Goal: Communication & Community: Answer question/provide support

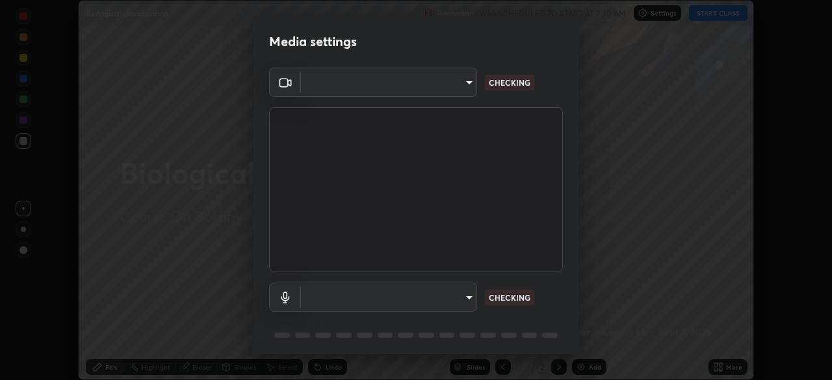
scroll to position [46, 0]
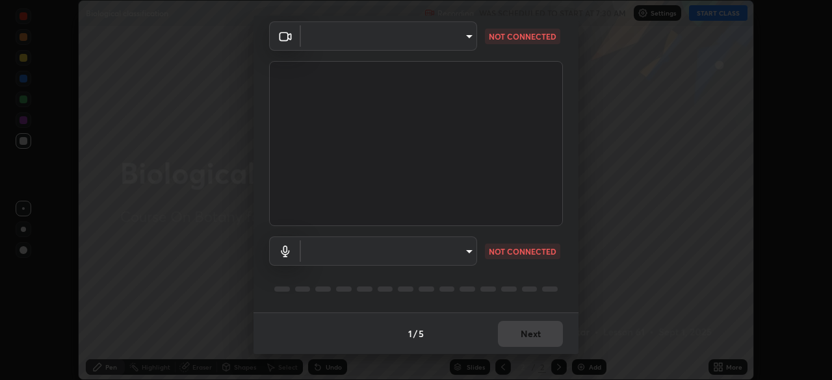
click at [449, 256] on body "Erase all Biological classification Recording WAS SCHEDULED TO START AT 7:30 AM…" at bounding box center [416, 190] width 832 height 380
type input "5402053dac797fbd6203b9055fefd71c8703e877445e1219393e3e645ba4b0f2"
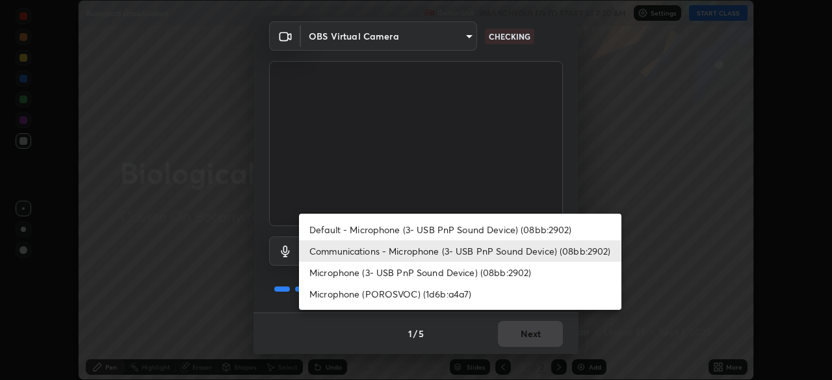
click at [482, 231] on li "Default - Microphone (3- USB PnP Sound Device) (08bb:2902)" at bounding box center [460, 229] width 323 height 21
type input "default"
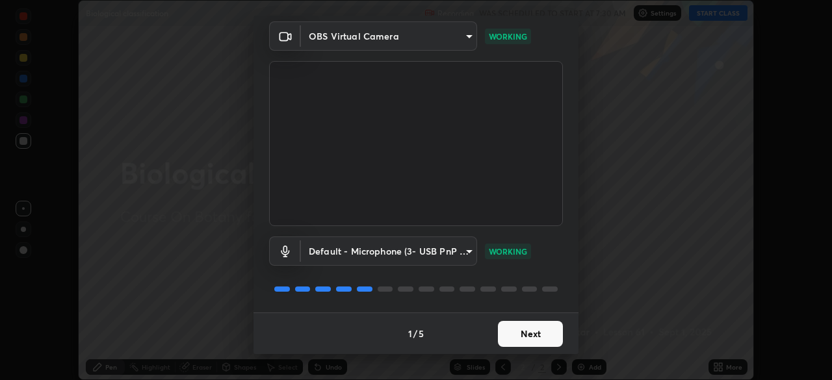
click at [509, 335] on button "Next" at bounding box center [530, 334] width 65 height 26
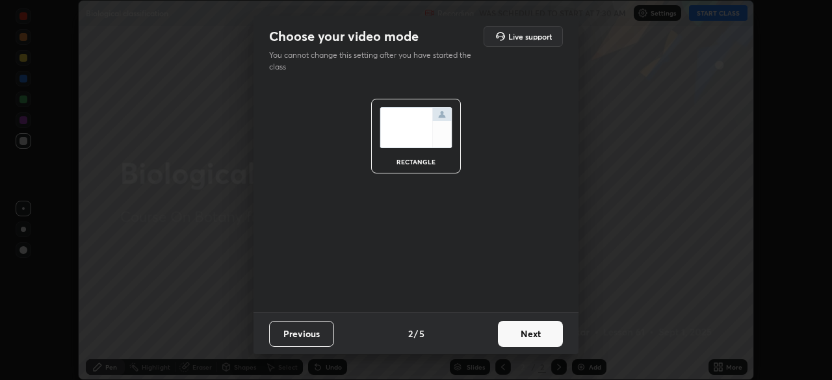
scroll to position [0, 0]
click at [512, 331] on button "Next" at bounding box center [530, 334] width 65 height 26
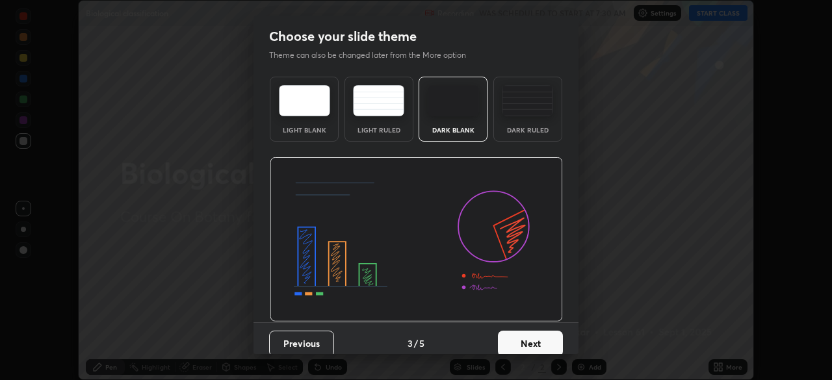
click at [510, 334] on button "Next" at bounding box center [530, 344] width 65 height 26
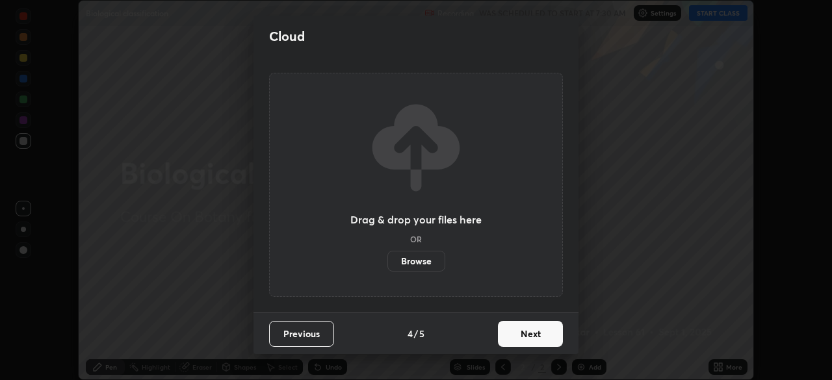
click at [509, 337] on button "Next" at bounding box center [530, 334] width 65 height 26
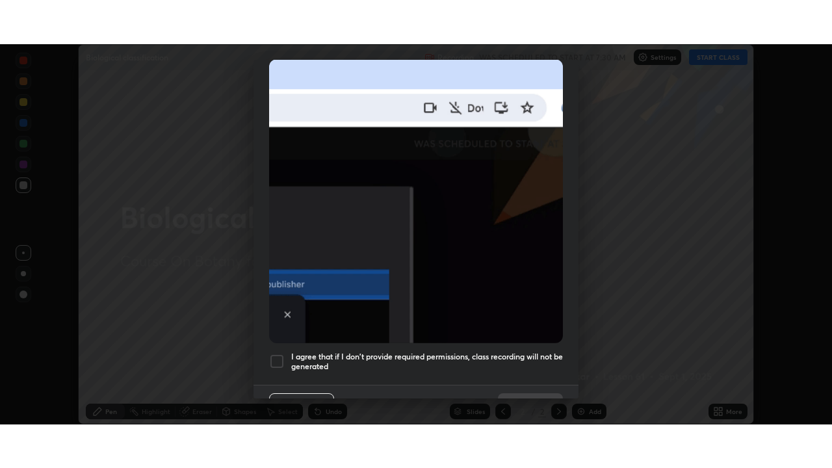
scroll to position [311, 0]
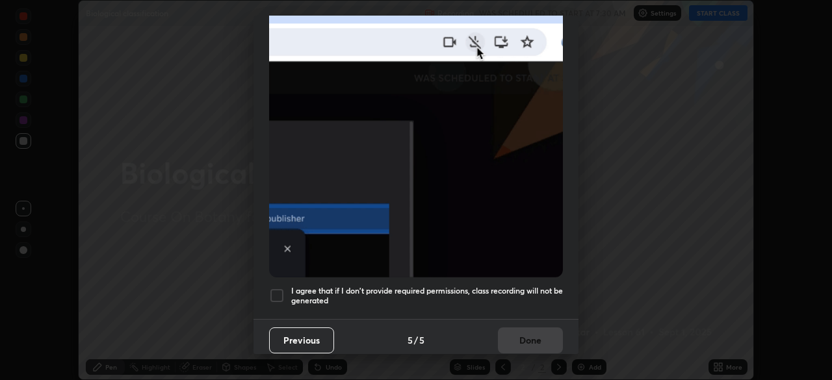
click at [462, 286] on h5 "I agree that if I don't provide required permissions, class recording will not …" at bounding box center [427, 296] width 272 height 20
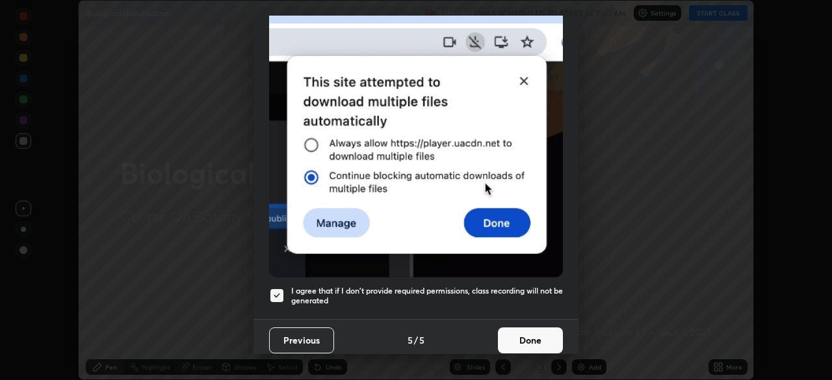
click at [525, 335] on button "Done" at bounding box center [530, 341] width 65 height 26
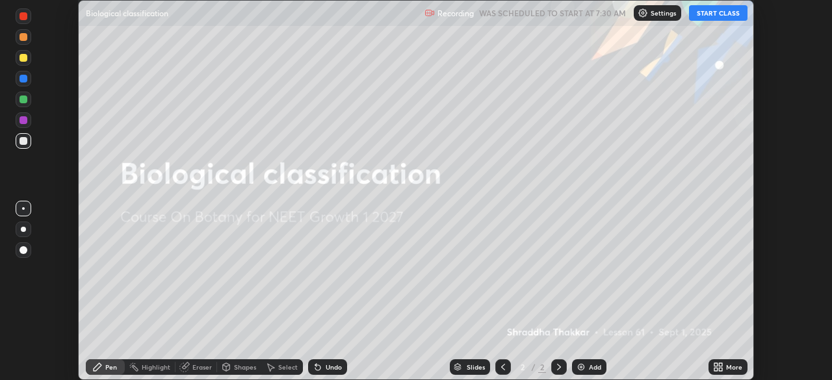
click at [705, 16] on button "START CLASS" at bounding box center [718, 13] width 59 height 16
click at [732, 366] on div "More" at bounding box center [734, 367] width 16 height 7
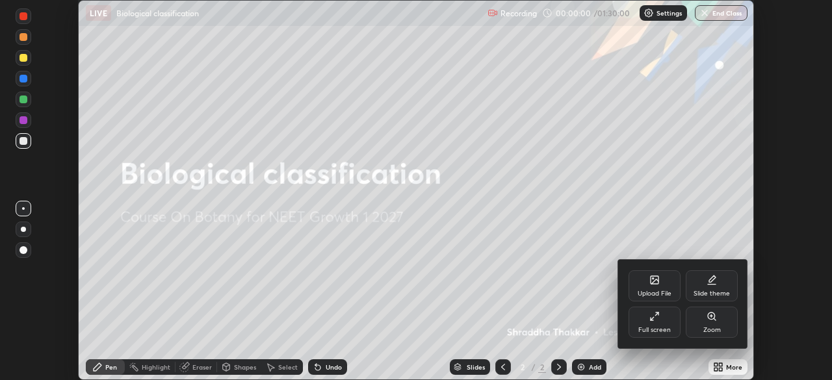
click at [665, 323] on div "Full screen" at bounding box center [655, 322] width 52 height 31
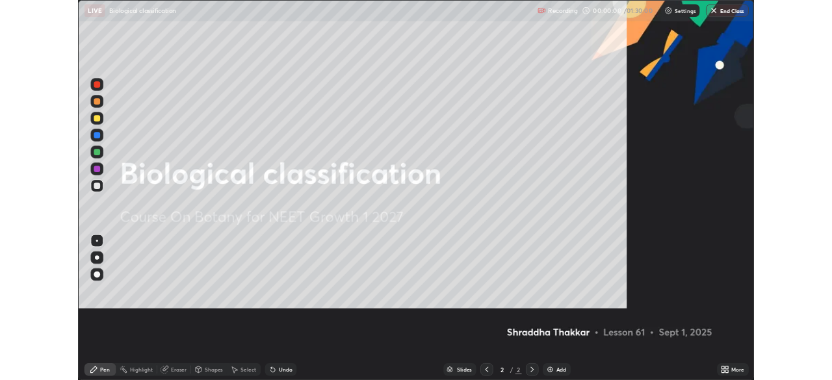
scroll to position [468, 832]
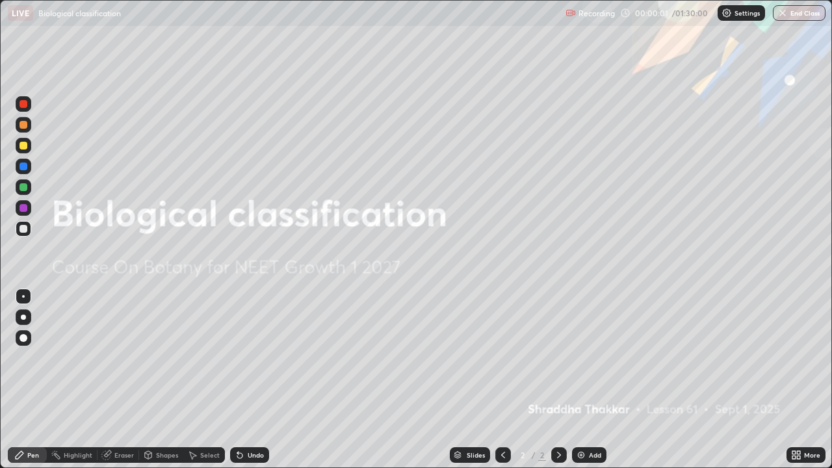
click at [800, 380] on icon at bounding box center [796, 455] width 10 height 10
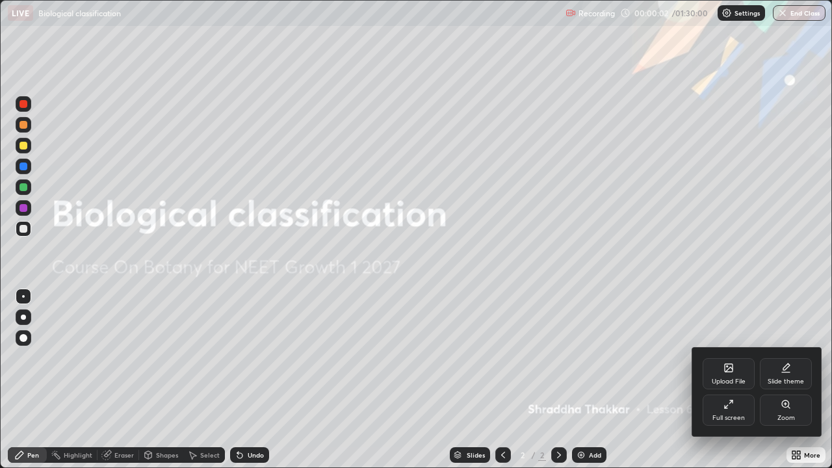
click at [726, 376] on div "Upload File" at bounding box center [729, 373] width 52 height 31
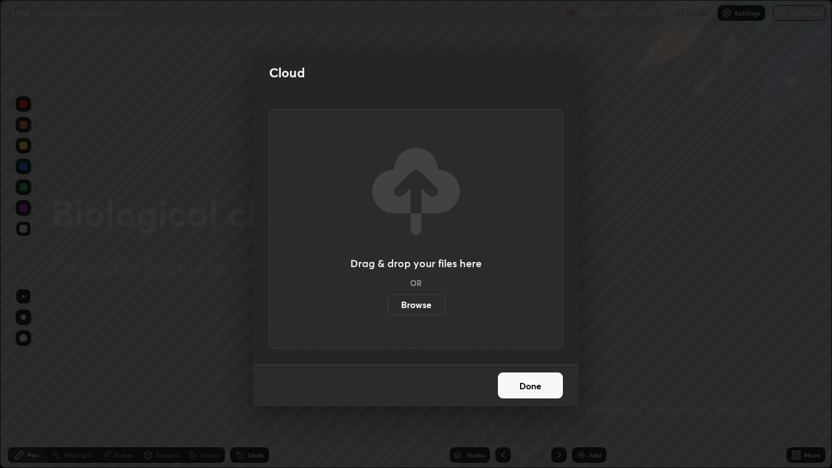
click at [438, 304] on label "Browse" at bounding box center [417, 305] width 58 height 21
click at [388, 304] on input "Browse" at bounding box center [388, 305] width 0 height 21
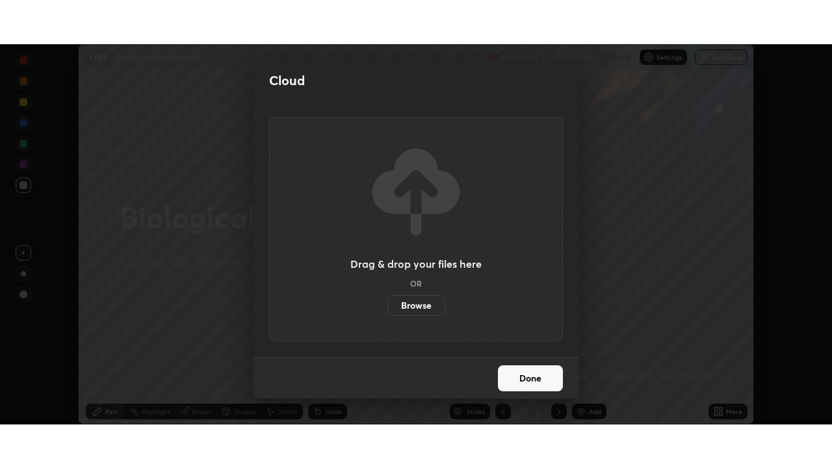
scroll to position [64645, 64193]
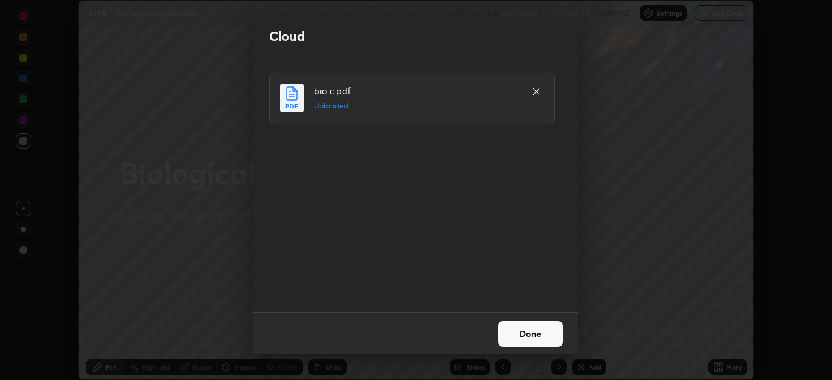
click at [525, 338] on button "Done" at bounding box center [530, 334] width 65 height 26
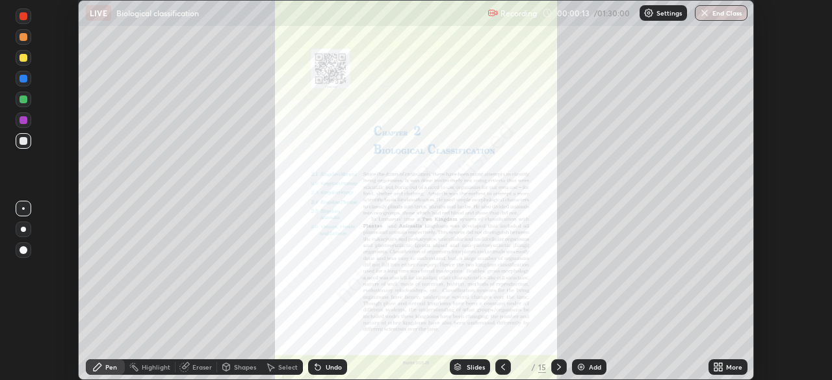
click at [727, 367] on div "More" at bounding box center [734, 367] width 16 height 7
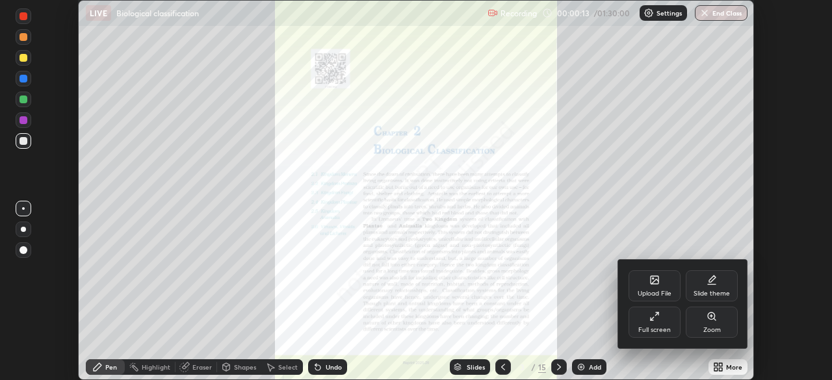
click at [666, 332] on div "Full screen" at bounding box center [655, 330] width 33 height 7
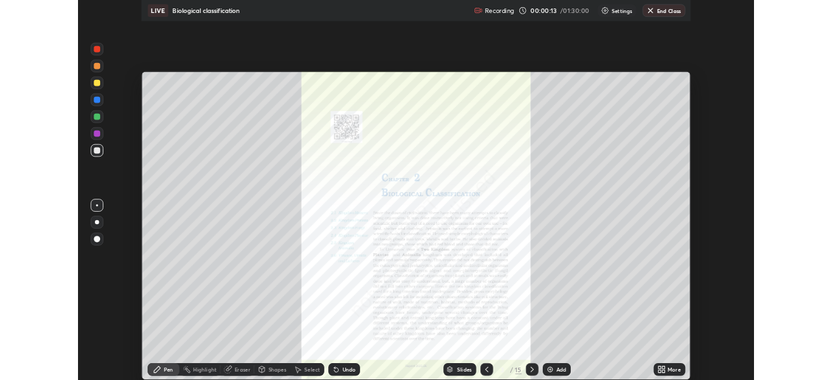
scroll to position [468, 832]
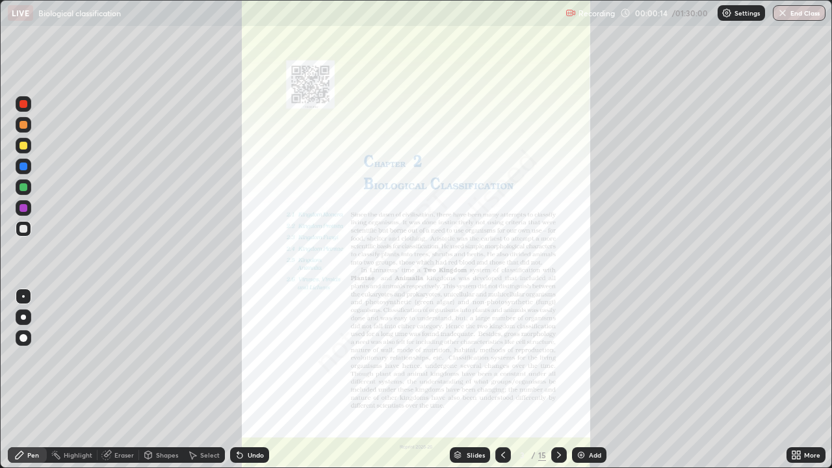
click at [503, 380] on icon at bounding box center [503, 455] width 10 height 10
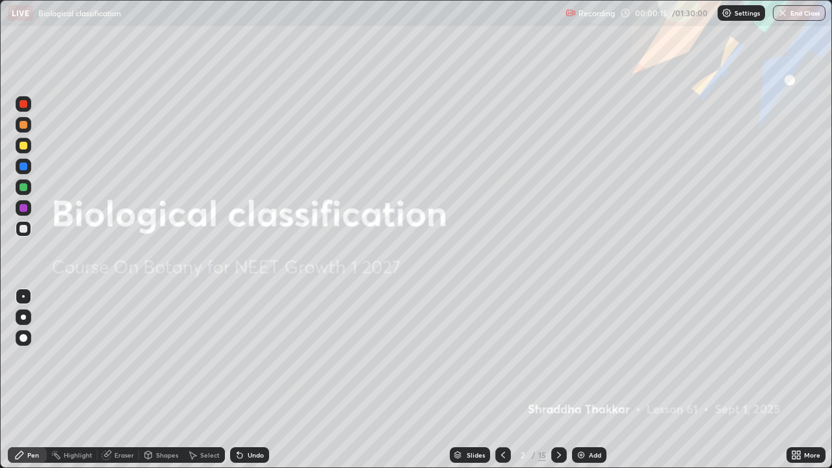
click at [584, 380] on img at bounding box center [581, 455] width 10 height 10
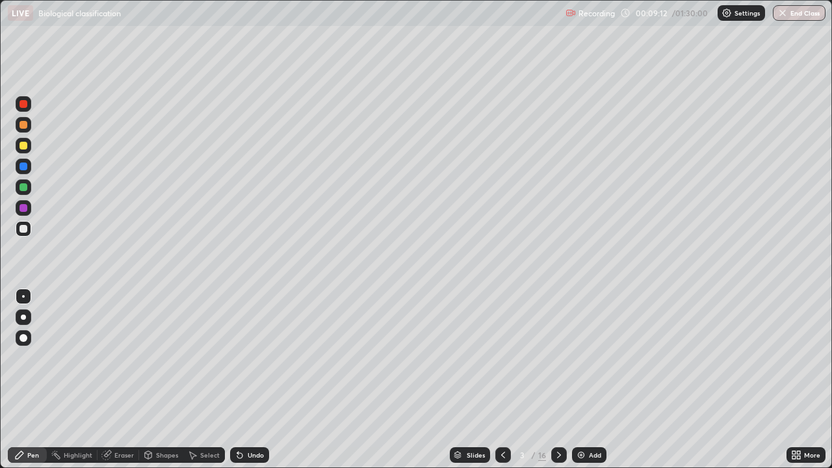
click at [172, 380] on div "Shapes" at bounding box center [167, 455] width 22 height 7
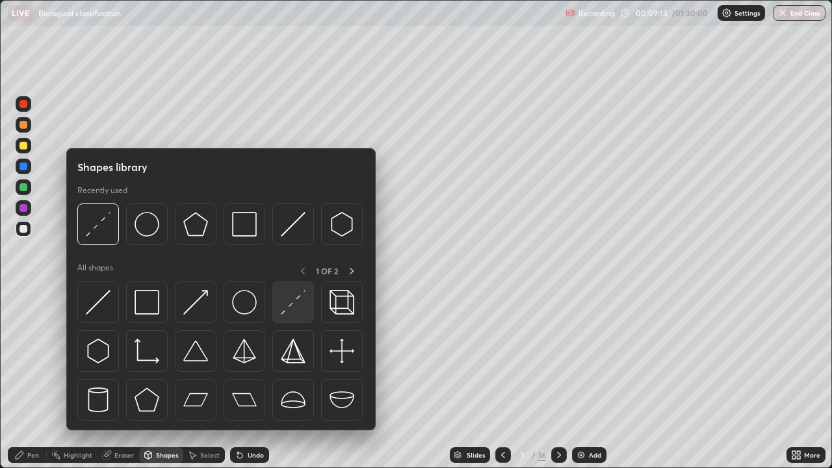
click at [292, 304] on img at bounding box center [293, 302] width 25 height 25
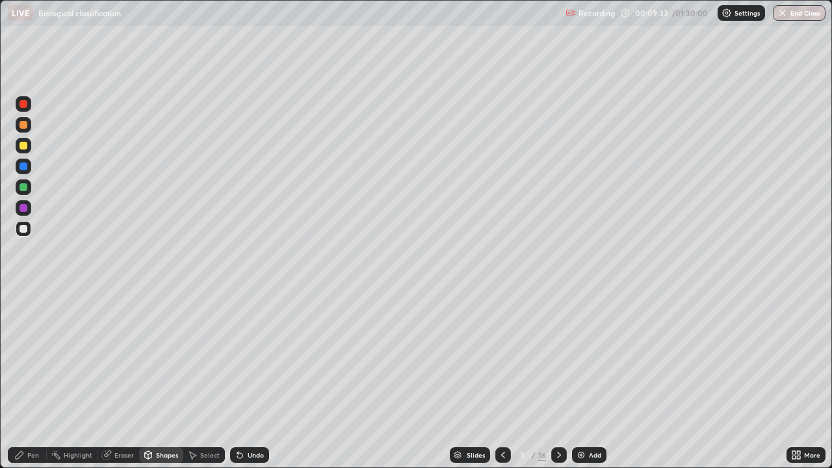
click at [29, 380] on div "Pen" at bounding box center [27, 455] width 39 height 16
click at [22, 210] on div at bounding box center [24, 208] width 8 height 8
click at [23, 167] on div at bounding box center [24, 167] width 8 height 8
click at [26, 189] on div at bounding box center [24, 187] width 8 height 8
click at [559, 380] on div at bounding box center [559, 455] width 16 height 16
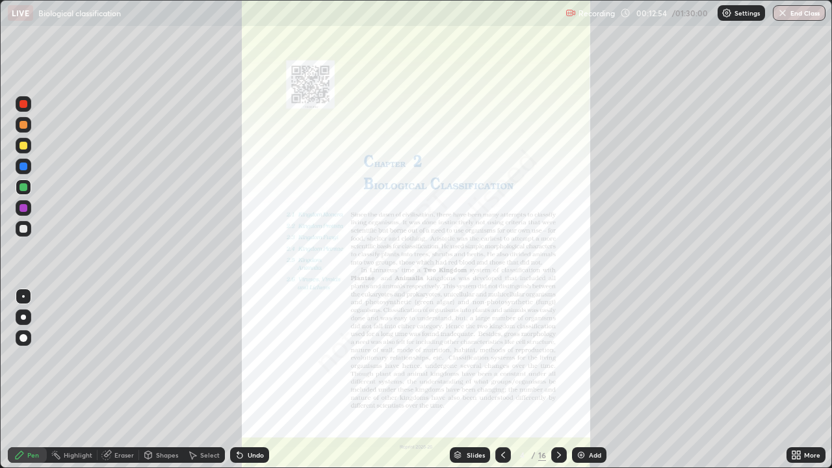
click at [502, 380] on icon at bounding box center [503, 455] width 10 height 10
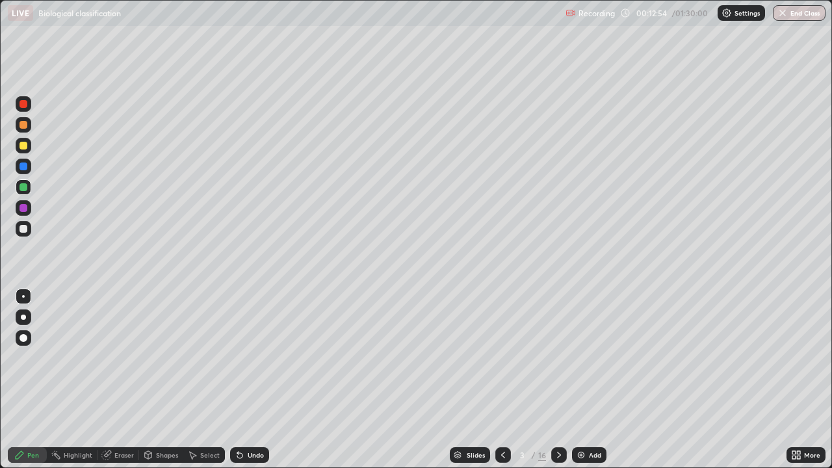
click at [593, 380] on div "Add" at bounding box center [595, 455] width 12 height 7
click at [203, 380] on div "Select" at bounding box center [210, 455] width 20 height 7
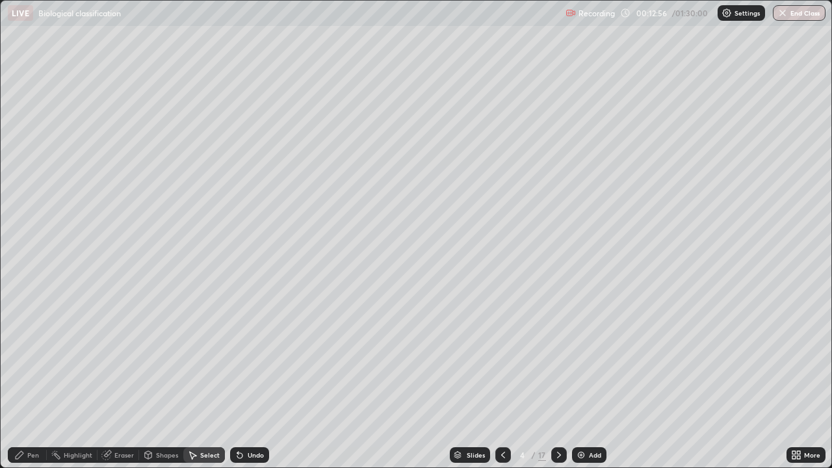
click at [172, 380] on div "Shapes" at bounding box center [167, 455] width 22 height 7
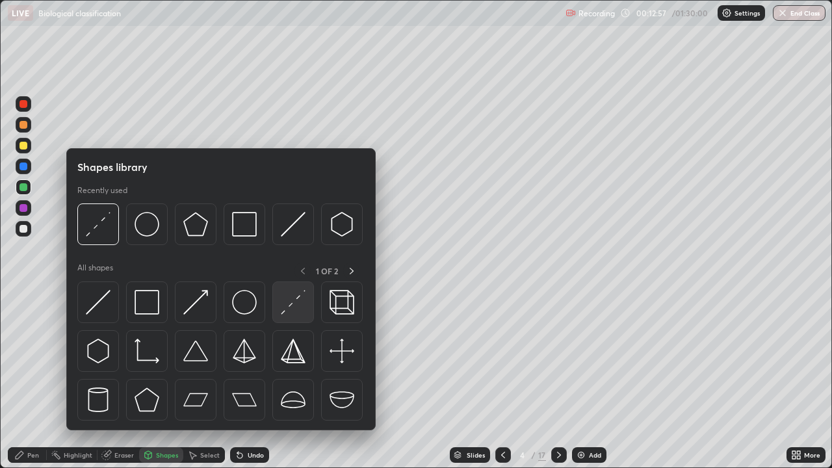
click at [291, 309] on img at bounding box center [293, 302] width 25 height 25
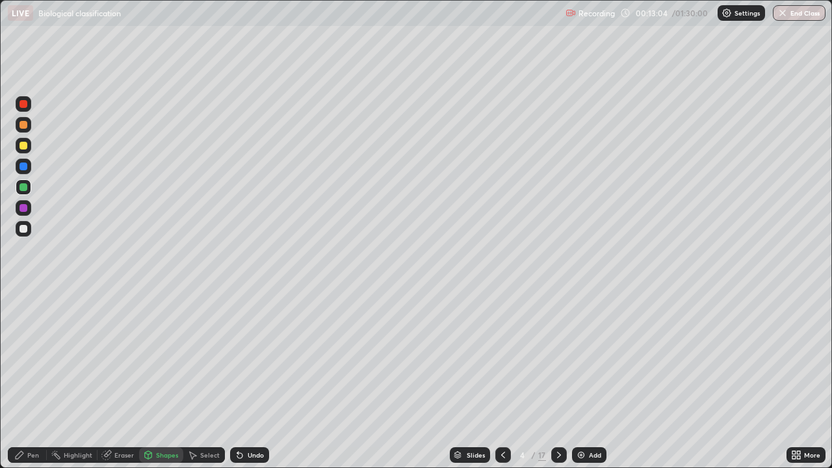
click at [36, 380] on div "Pen" at bounding box center [33, 455] width 12 height 7
click at [22, 234] on div at bounding box center [24, 229] width 16 height 16
click at [502, 380] on icon at bounding box center [503, 455] width 10 height 10
click at [558, 380] on icon at bounding box center [559, 455] width 10 height 10
click at [800, 380] on icon at bounding box center [798, 452] width 3 height 3
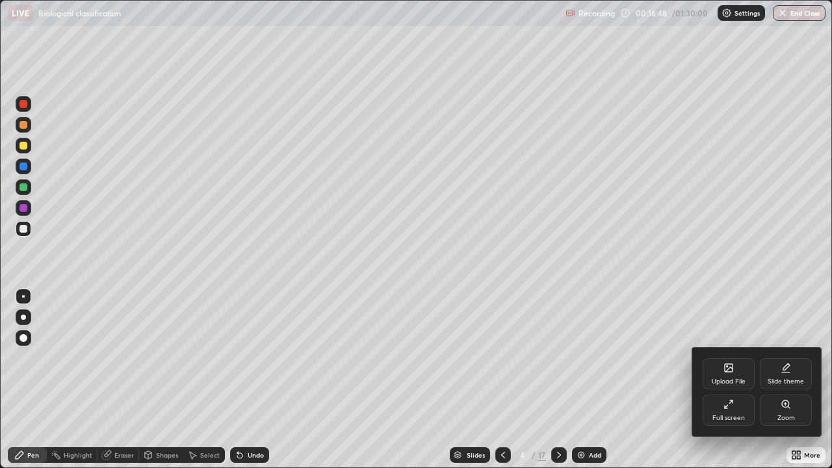
click at [748, 380] on div "Full screen" at bounding box center [729, 410] width 52 height 31
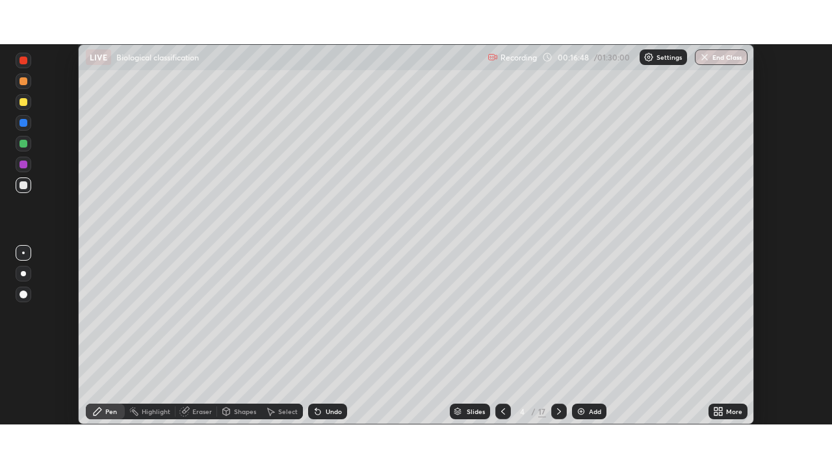
scroll to position [64645, 64193]
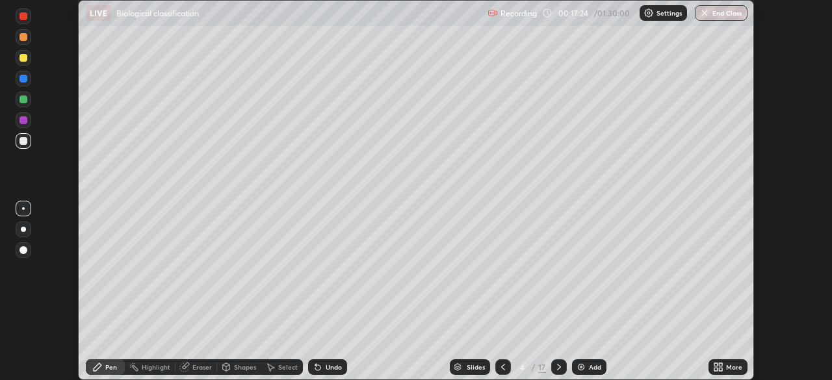
click at [551, 369] on div at bounding box center [559, 368] width 16 height 16
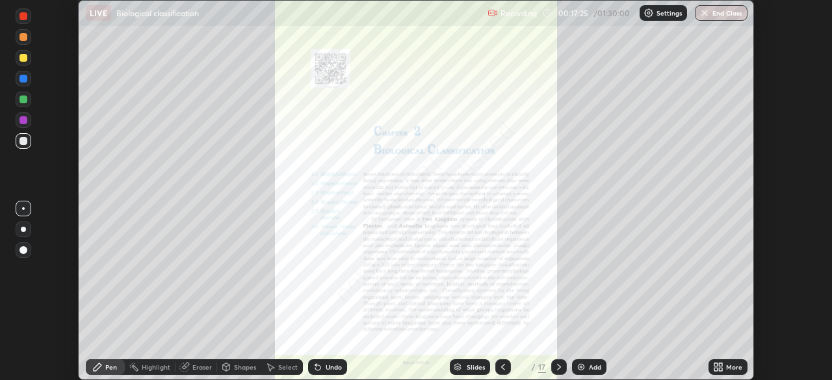
click at [502, 367] on icon at bounding box center [503, 367] width 10 height 10
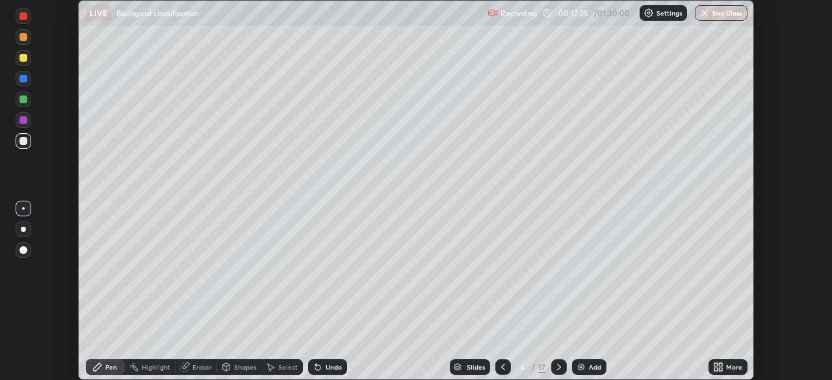
click at [715, 366] on icon at bounding box center [716, 364] width 3 height 3
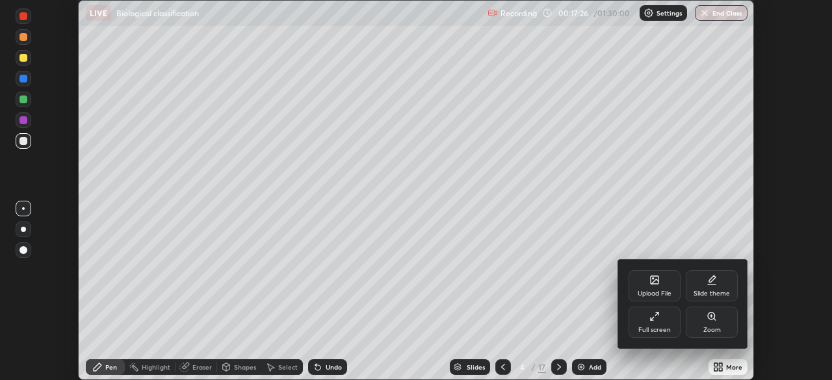
click at [654, 327] on div "Full screen" at bounding box center [655, 330] width 33 height 7
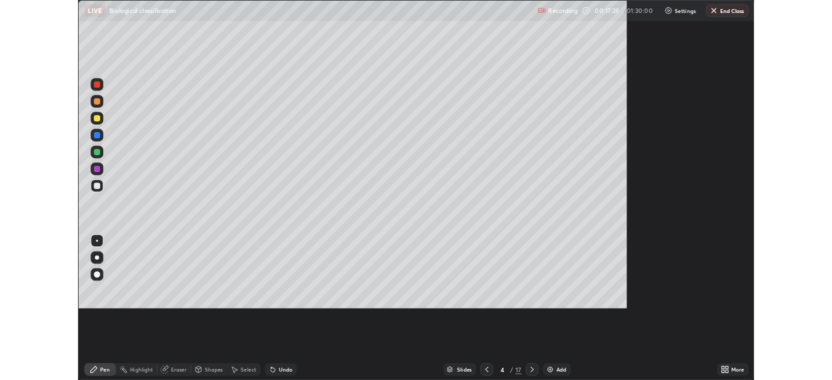
scroll to position [468, 832]
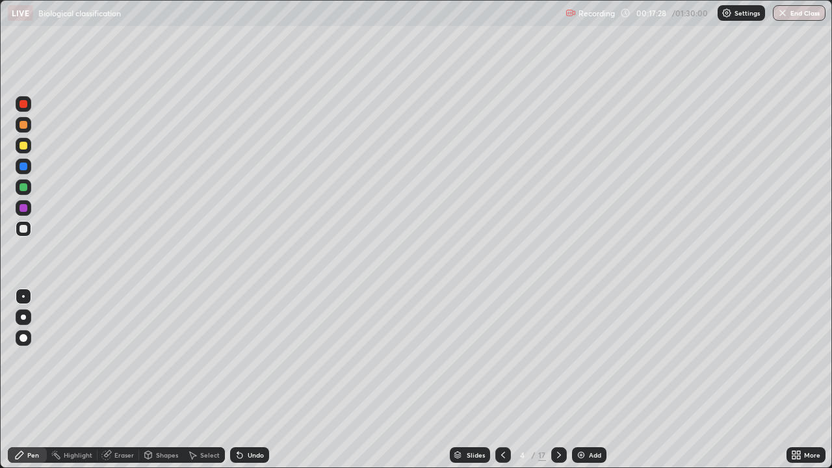
click at [585, 380] on img at bounding box center [581, 455] width 10 height 10
click at [23, 187] on div at bounding box center [24, 187] width 8 height 8
click at [21, 209] on div at bounding box center [24, 208] width 8 height 8
click at [22, 187] on div at bounding box center [24, 187] width 8 height 8
click at [252, 380] on div "Undo" at bounding box center [256, 455] width 16 height 7
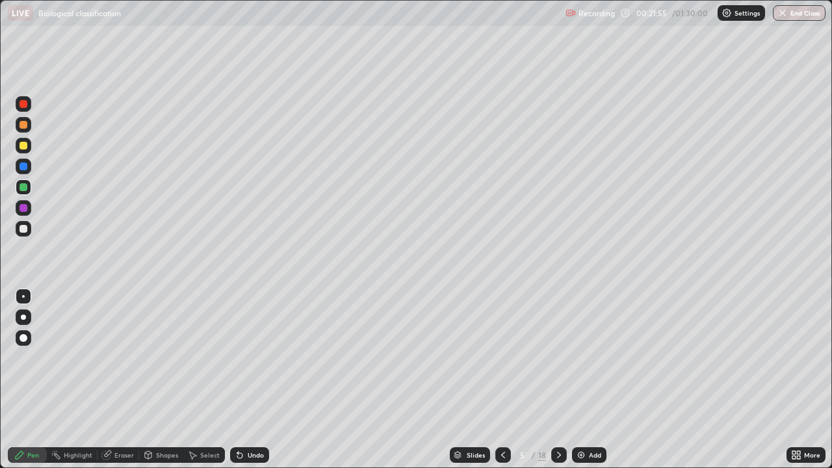
click at [27, 234] on div at bounding box center [24, 229] width 16 height 16
click at [21, 189] on div at bounding box center [24, 187] width 8 height 8
click at [23, 234] on div at bounding box center [24, 229] width 16 height 16
click at [559, 380] on icon at bounding box center [559, 455] width 10 height 10
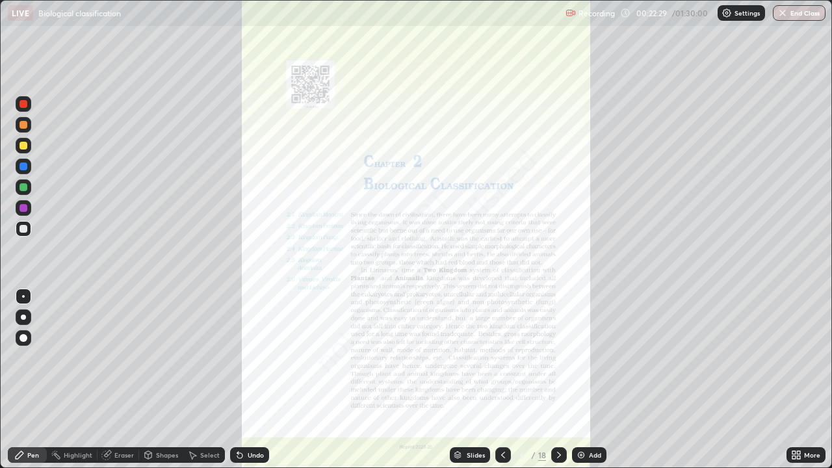
click at [502, 380] on icon at bounding box center [503, 455] width 10 height 10
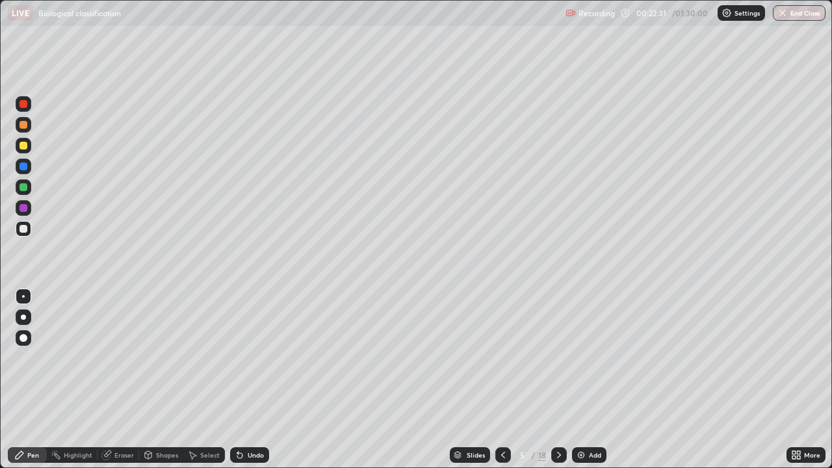
click at [590, 380] on div "Add" at bounding box center [595, 455] width 12 height 7
click at [28, 189] on div at bounding box center [24, 187] width 16 height 16
click at [26, 167] on div at bounding box center [24, 167] width 8 height 8
click at [129, 380] on div "Eraser" at bounding box center [124, 455] width 20 height 7
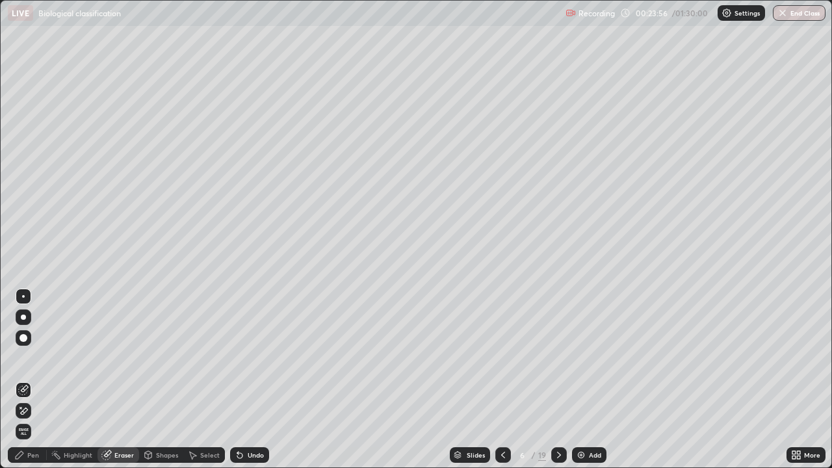
click at [36, 380] on div "Pen" at bounding box center [33, 455] width 12 height 7
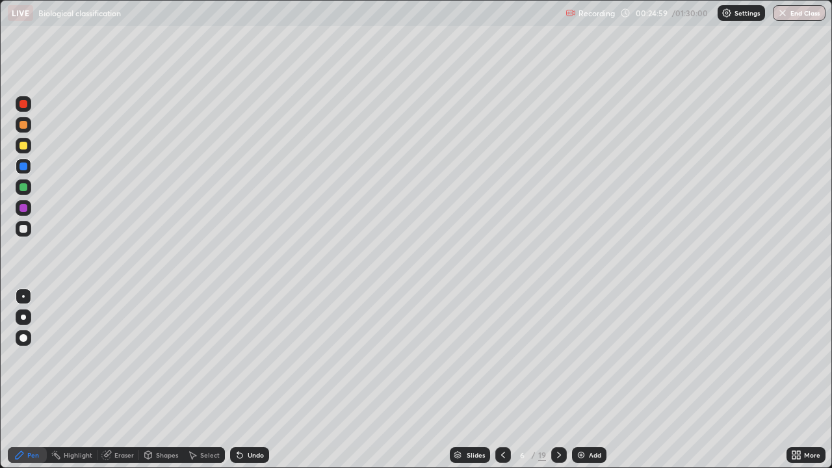
click at [23, 209] on div at bounding box center [24, 208] width 8 height 8
click at [25, 169] on div at bounding box center [24, 167] width 8 height 8
click at [559, 380] on icon at bounding box center [559, 455] width 10 height 10
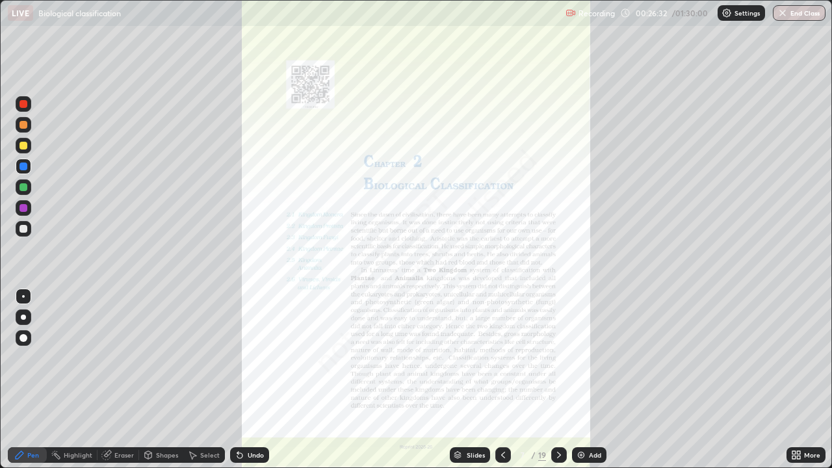
click at [503, 380] on icon at bounding box center [503, 455] width 10 height 10
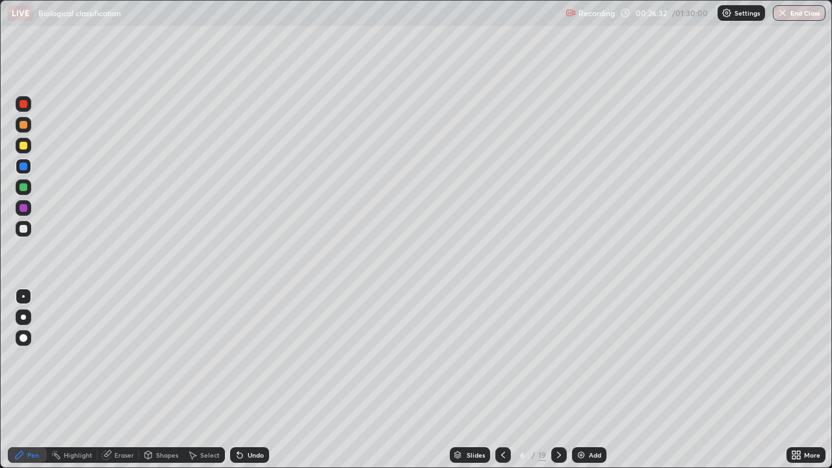
click at [577, 380] on img at bounding box center [581, 455] width 10 height 10
click at [258, 380] on div "Undo" at bounding box center [256, 455] width 16 height 7
click at [252, 380] on div "Undo" at bounding box center [256, 455] width 16 height 7
click at [249, 380] on div "Undo" at bounding box center [256, 455] width 16 height 7
click at [250, 380] on div "Undo" at bounding box center [256, 455] width 16 height 7
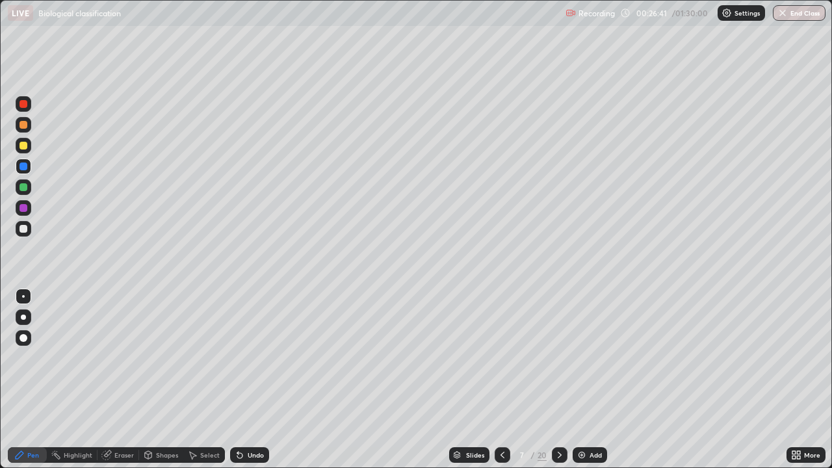
click at [250, 380] on div "Undo" at bounding box center [256, 455] width 16 height 7
click at [120, 380] on div "Eraser" at bounding box center [124, 455] width 20 height 7
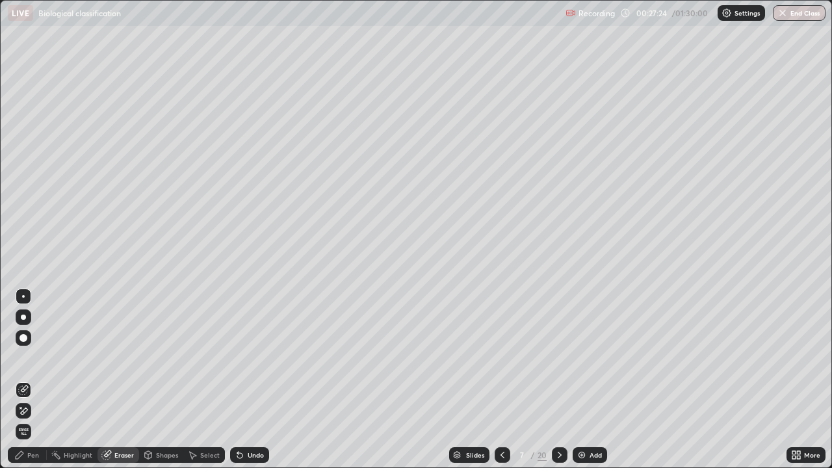
click at [36, 380] on div "Pen" at bounding box center [33, 455] width 12 height 7
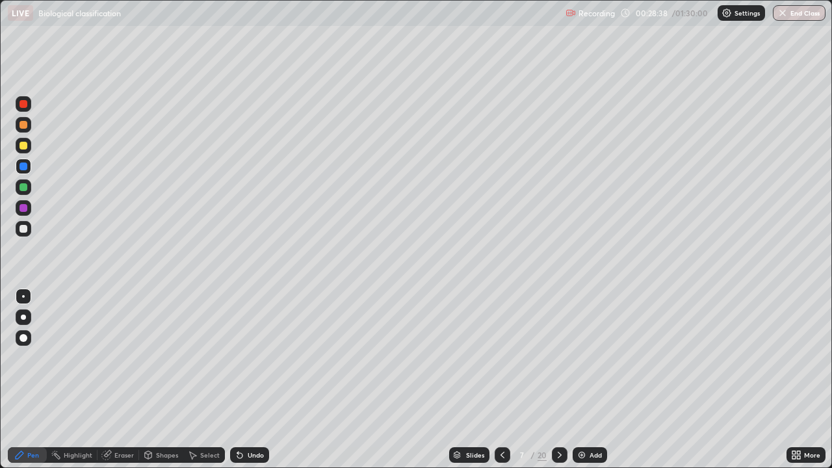
click at [26, 211] on div at bounding box center [24, 208] width 16 height 16
click at [23, 169] on div at bounding box center [24, 167] width 8 height 8
click at [27, 211] on div at bounding box center [24, 208] width 8 height 8
click at [26, 336] on div at bounding box center [24, 338] width 8 height 8
click at [23, 233] on div at bounding box center [24, 229] width 16 height 16
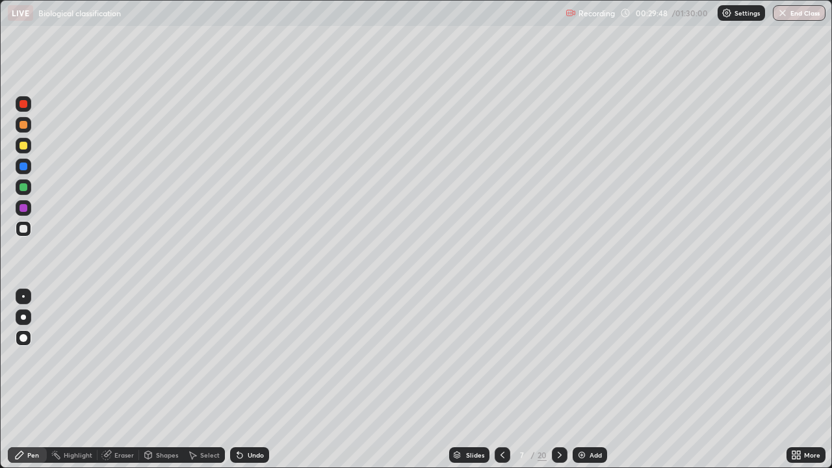
click at [24, 297] on div at bounding box center [23, 296] width 3 height 3
click at [248, 380] on div "Undo" at bounding box center [256, 455] width 16 height 7
click at [24, 166] on div at bounding box center [24, 167] width 8 height 8
click at [501, 380] on icon at bounding box center [502, 455] width 10 height 10
click at [559, 380] on icon at bounding box center [560, 455] width 10 height 10
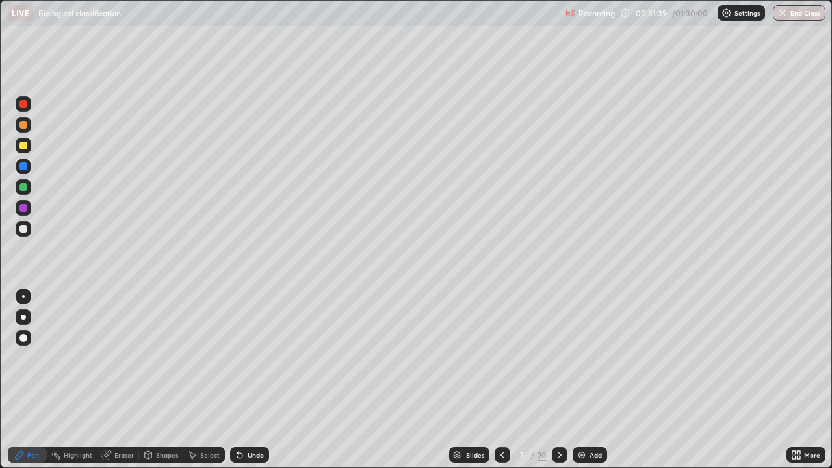
click at [502, 380] on icon at bounding box center [502, 455] width 10 height 10
click at [559, 380] on icon at bounding box center [560, 455] width 10 height 10
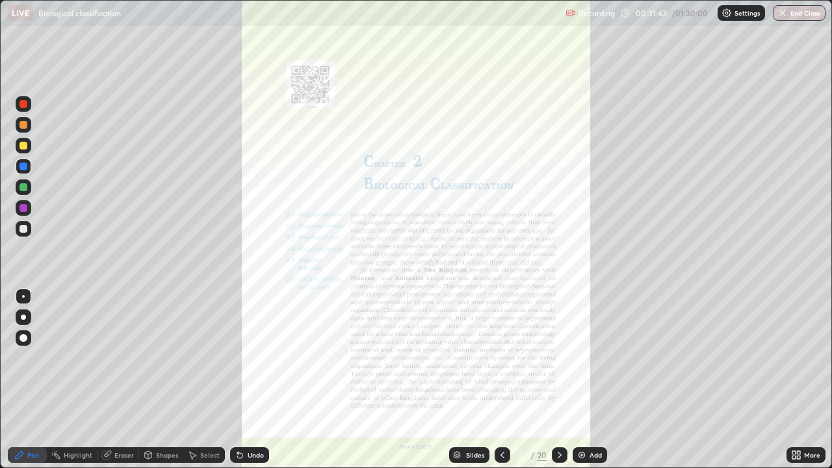
click at [503, 380] on icon at bounding box center [502, 455] width 10 height 10
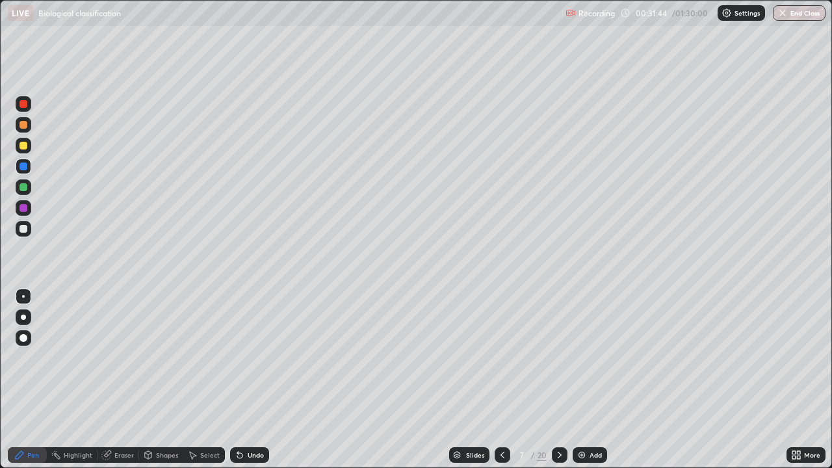
click at [585, 380] on img at bounding box center [582, 455] width 10 height 10
click at [25, 185] on div at bounding box center [24, 187] width 8 height 8
click at [556, 380] on icon at bounding box center [559, 455] width 10 height 10
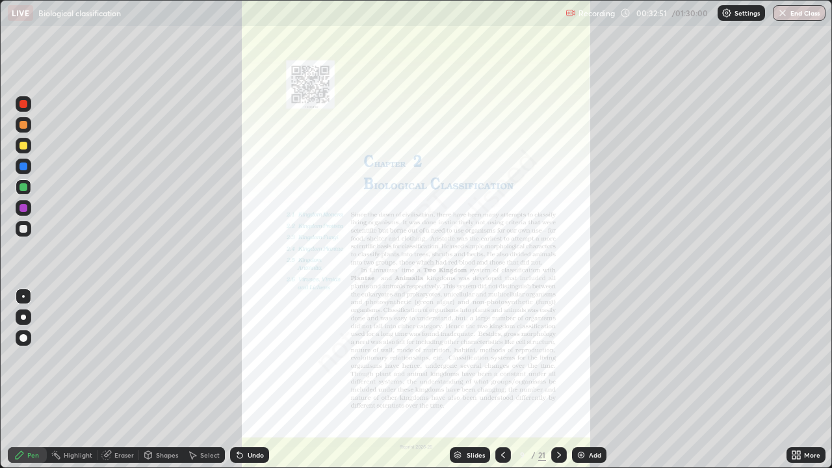
click at [501, 380] on icon at bounding box center [503, 455] width 10 height 10
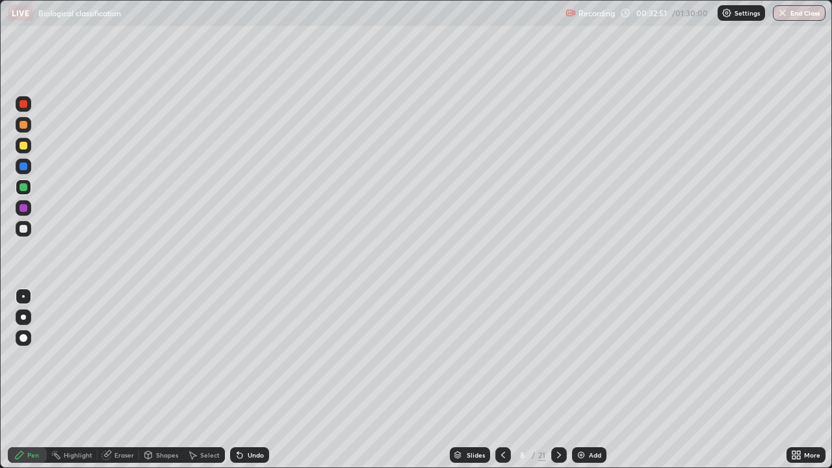
click at [585, 380] on div "Add" at bounding box center [589, 455] width 34 height 16
click at [501, 380] on icon at bounding box center [503, 455] width 10 height 10
click at [502, 380] on icon at bounding box center [503, 455] width 10 height 10
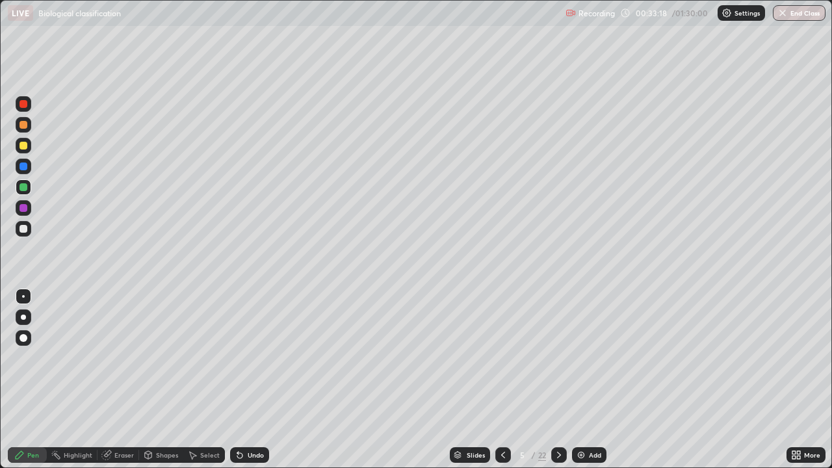
click at [502, 380] on icon at bounding box center [503, 455] width 10 height 10
click at [555, 380] on icon at bounding box center [559, 455] width 10 height 10
click at [501, 380] on icon at bounding box center [503, 455] width 10 height 10
click at [583, 380] on img at bounding box center [581, 455] width 10 height 10
click at [31, 232] on div at bounding box center [24, 229] width 16 height 16
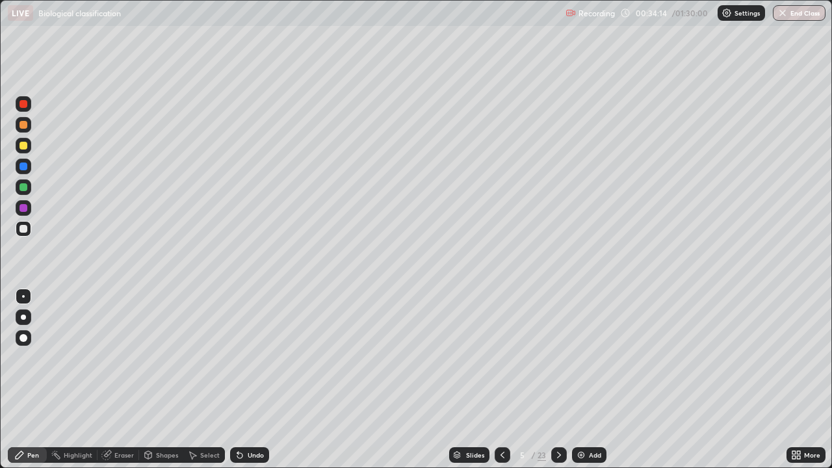
click at [260, 380] on div "Undo" at bounding box center [256, 455] width 16 height 7
click at [254, 380] on div "Undo" at bounding box center [256, 455] width 16 height 7
click at [253, 380] on div "Undo" at bounding box center [249, 455] width 39 height 16
click at [242, 380] on div "Undo" at bounding box center [249, 455] width 39 height 16
click at [248, 380] on div "Undo" at bounding box center [249, 455] width 39 height 16
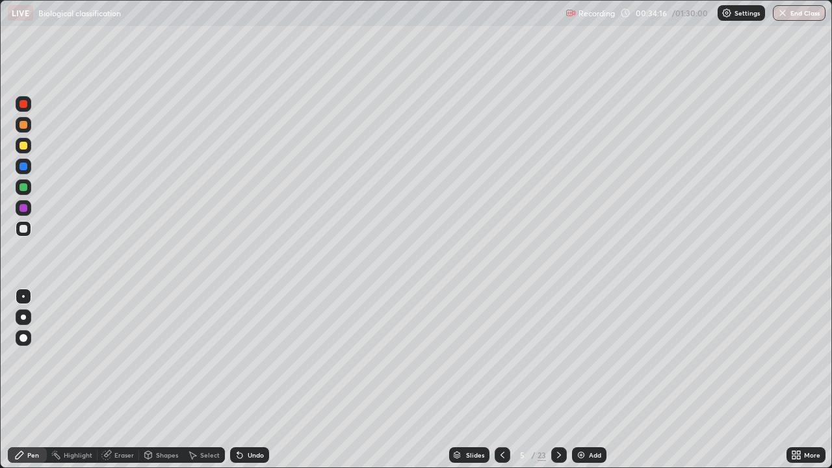
click at [244, 380] on div "Undo" at bounding box center [249, 455] width 39 height 16
click at [238, 380] on icon at bounding box center [239, 455] width 5 height 5
click at [244, 380] on div "Undo" at bounding box center [249, 455] width 39 height 16
click at [250, 380] on div "Undo" at bounding box center [256, 455] width 16 height 7
click at [261, 380] on div "Undo" at bounding box center [256, 455] width 16 height 7
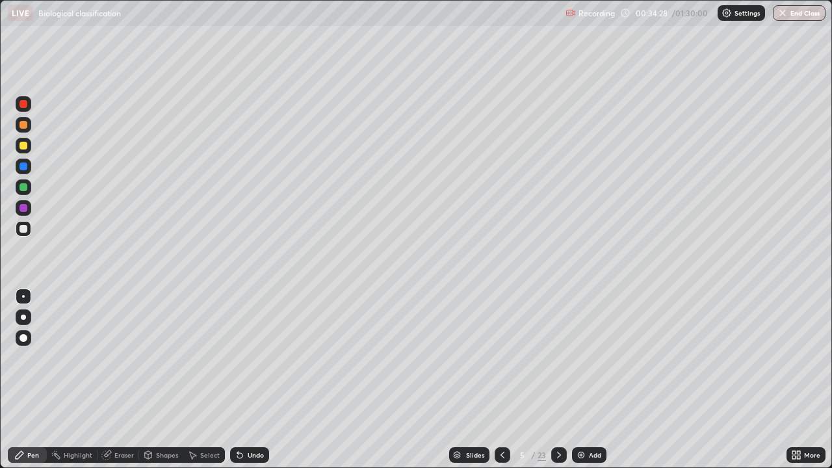
click at [122, 380] on div "Eraser" at bounding box center [124, 455] width 20 height 7
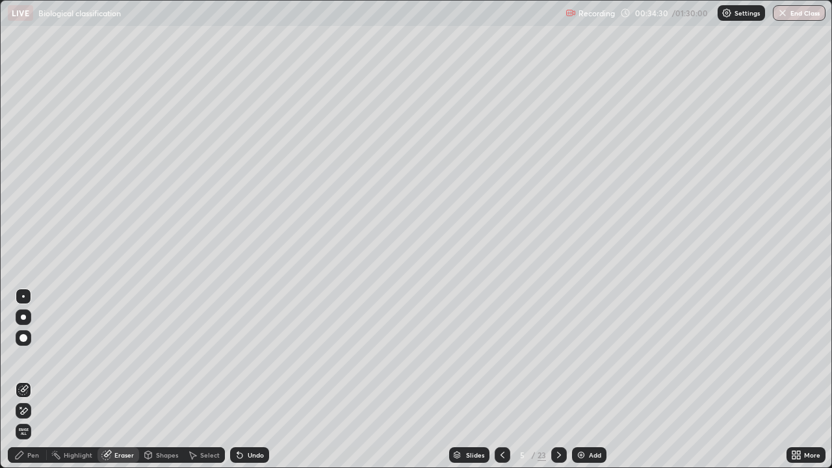
click at [33, 380] on div "Pen" at bounding box center [33, 455] width 12 height 7
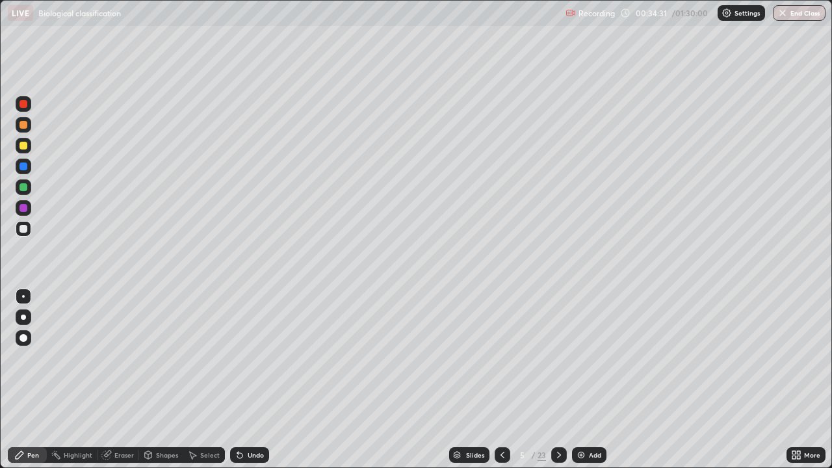
click at [24, 187] on div at bounding box center [24, 187] width 8 height 8
click at [25, 380] on icon at bounding box center [19, 455] width 10 height 10
click at [24, 104] on div at bounding box center [24, 104] width 8 height 8
click at [554, 380] on icon at bounding box center [559, 455] width 10 height 10
click at [558, 380] on icon at bounding box center [559, 455] width 4 height 7
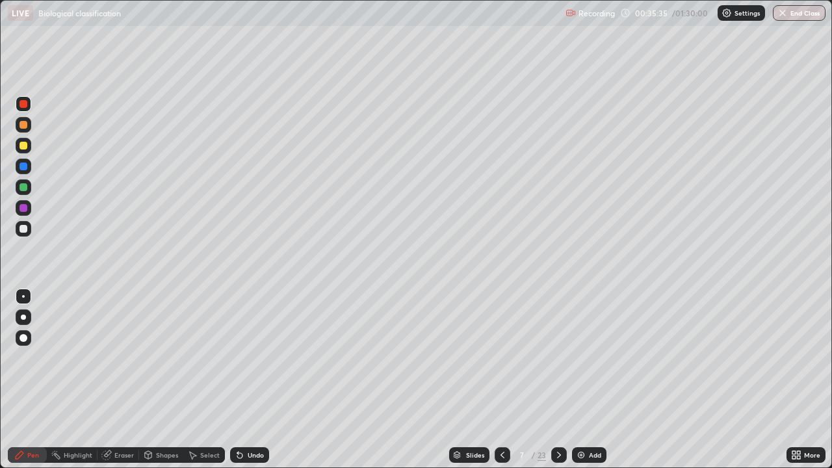
click at [560, 380] on icon at bounding box center [559, 455] width 10 height 10
click at [558, 380] on icon at bounding box center [559, 455] width 10 height 10
click at [29, 230] on div at bounding box center [24, 229] width 16 height 16
click at [23, 189] on div at bounding box center [24, 187] width 8 height 8
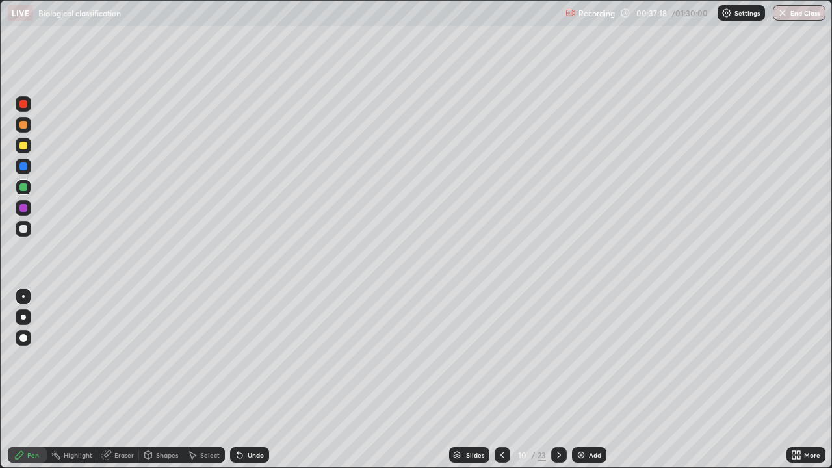
click at [31, 233] on div at bounding box center [24, 228] width 16 height 21
click at [26, 192] on div at bounding box center [24, 187] width 16 height 16
click at [558, 380] on icon at bounding box center [559, 455] width 10 height 10
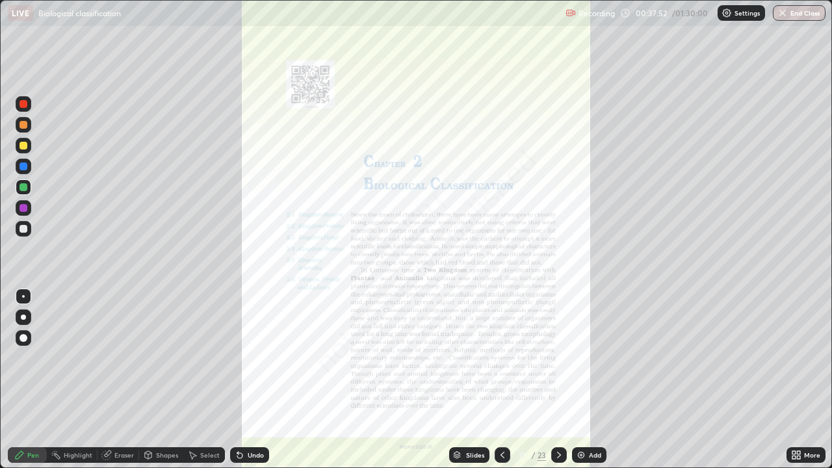
click at [501, 380] on icon at bounding box center [502, 455] width 10 height 10
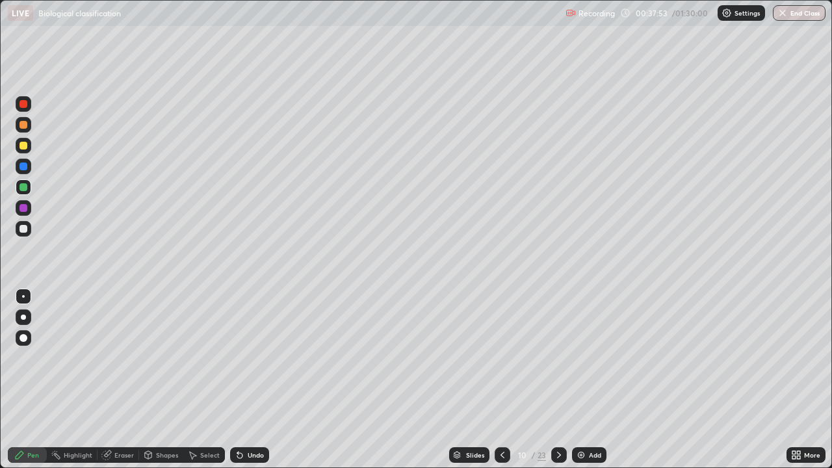
click at [595, 380] on div "Add" at bounding box center [595, 455] width 12 height 7
click at [24, 125] on div at bounding box center [24, 125] width 8 height 8
click at [25, 229] on div at bounding box center [24, 229] width 8 height 8
click at [24, 130] on div at bounding box center [24, 125] width 16 height 16
click at [29, 190] on div at bounding box center [24, 187] width 16 height 16
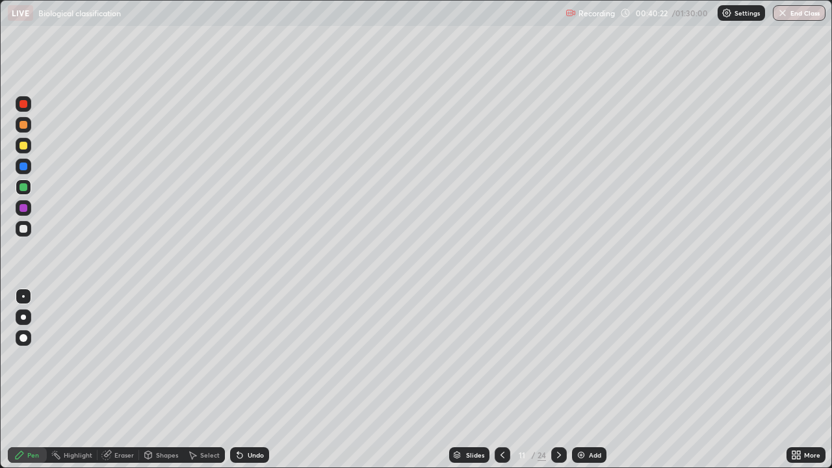
click at [118, 380] on div "Eraser" at bounding box center [124, 455] width 20 height 7
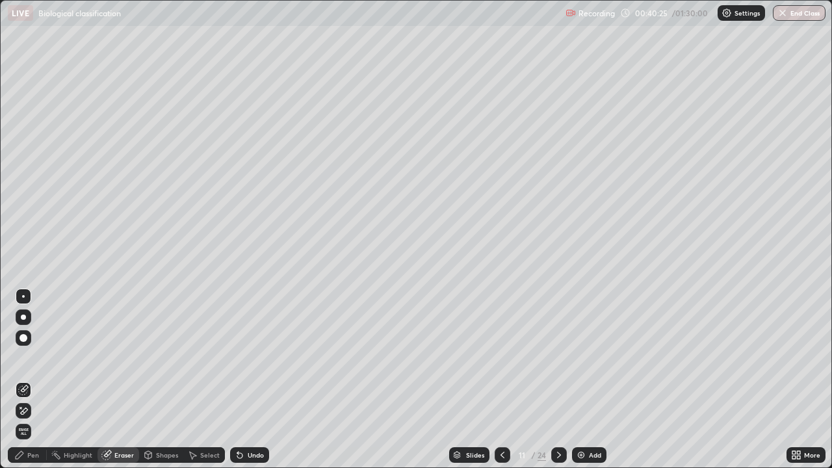
click at [41, 380] on div "Pen" at bounding box center [27, 455] width 39 height 16
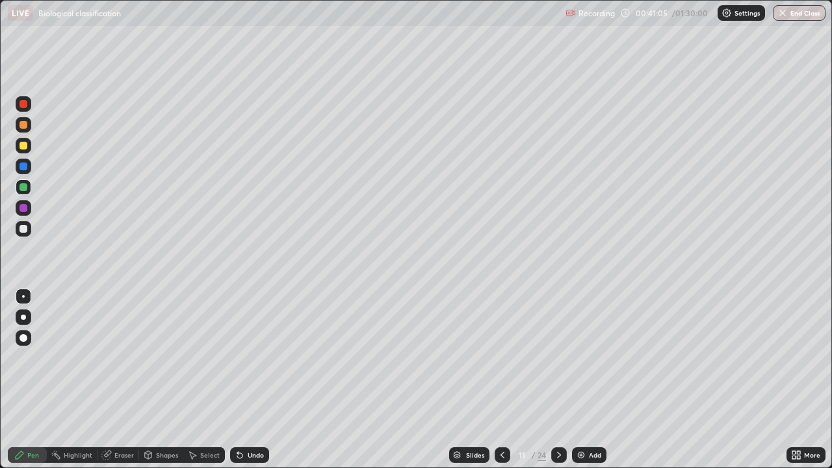
click at [202, 380] on div "Select" at bounding box center [210, 455] width 20 height 7
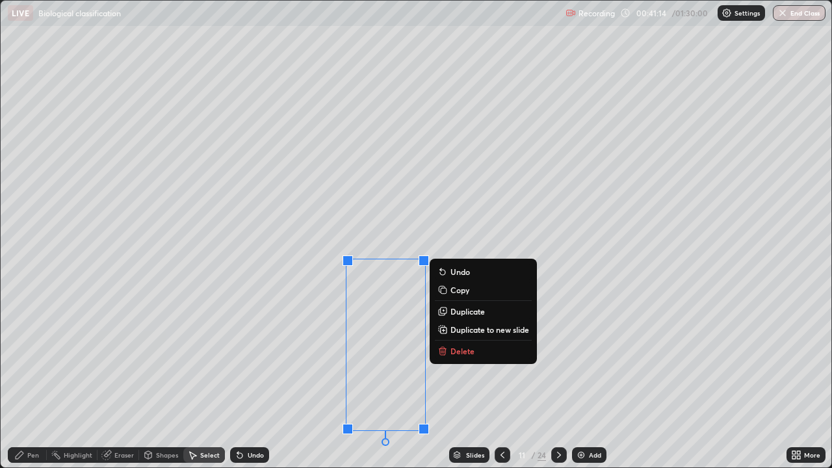
click at [462, 330] on p "Duplicate to new slide" at bounding box center [490, 329] width 79 height 10
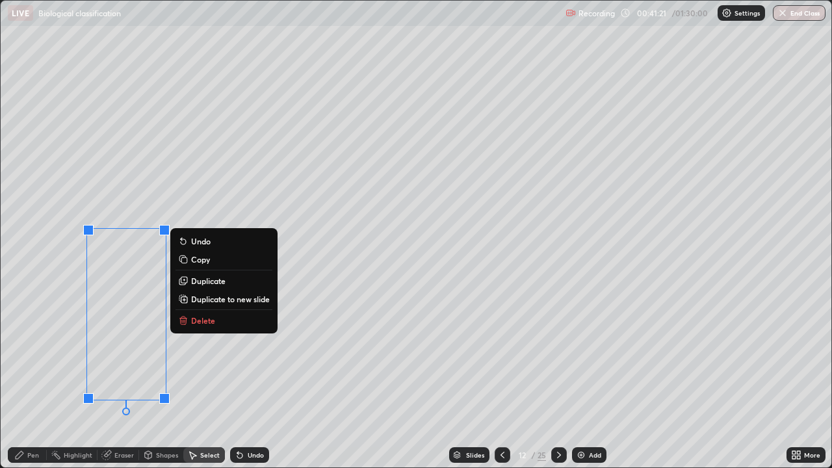
click at [33, 380] on div "Pen" at bounding box center [33, 455] width 12 height 7
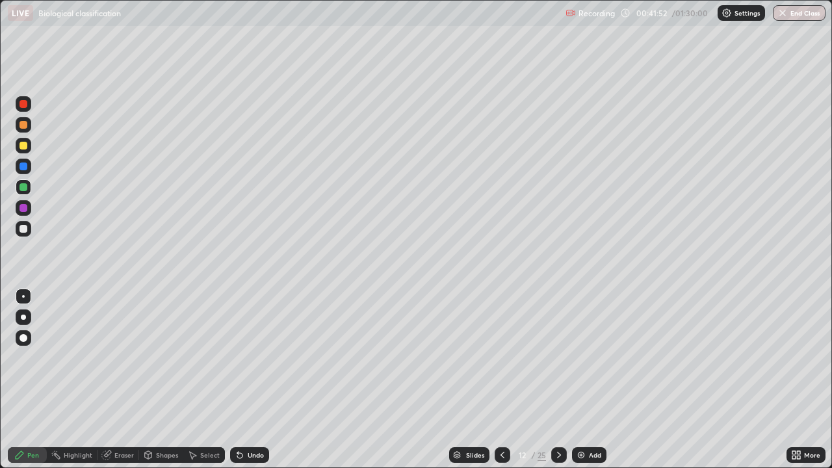
click at [22, 211] on div at bounding box center [24, 208] width 8 height 8
click at [799, 380] on icon at bounding box center [798, 452] width 3 height 3
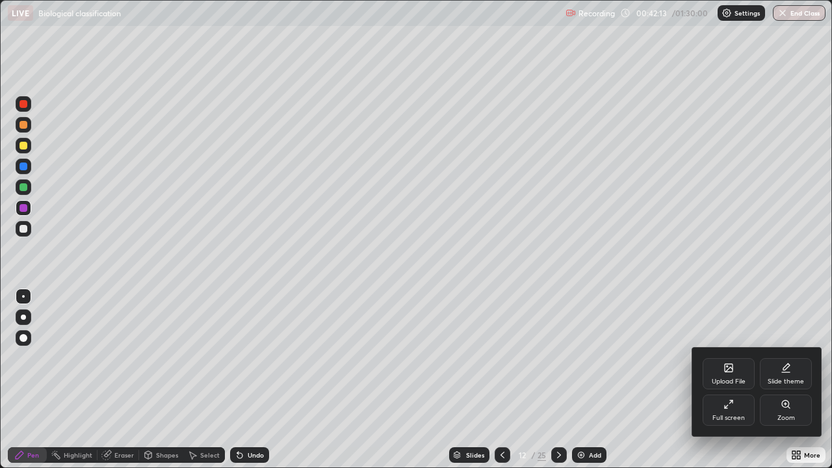
click at [790, 380] on div "Zoom" at bounding box center [786, 410] width 52 height 31
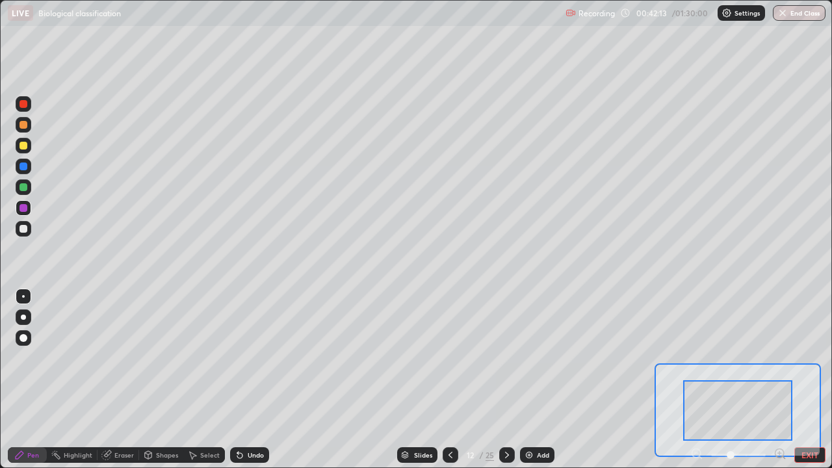
click at [780, 380] on icon at bounding box center [779, 453] width 3 height 0
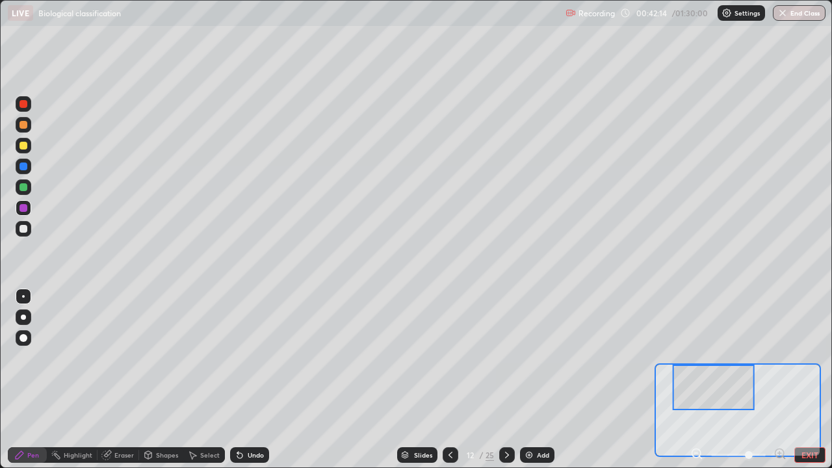
click at [780, 380] on icon at bounding box center [779, 453] width 3 height 0
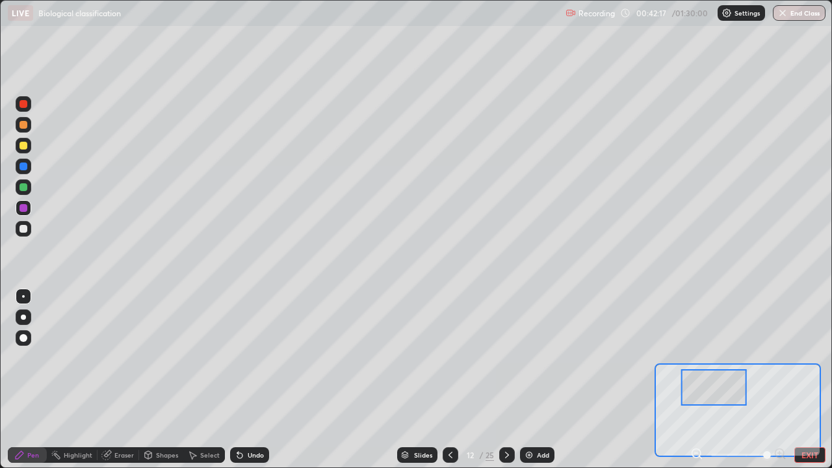
click at [23, 194] on div at bounding box center [24, 187] width 16 height 16
click at [26, 230] on div at bounding box center [24, 229] width 8 height 8
click at [22, 187] on div at bounding box center [24, 187] width 8 height 8
click at [252, 380] on div "Undo" at bounding box center [256, 455] width 16 height 7
click at [250, 380] on div "Undo" at bounding box center [256, 455] width 16 height 7
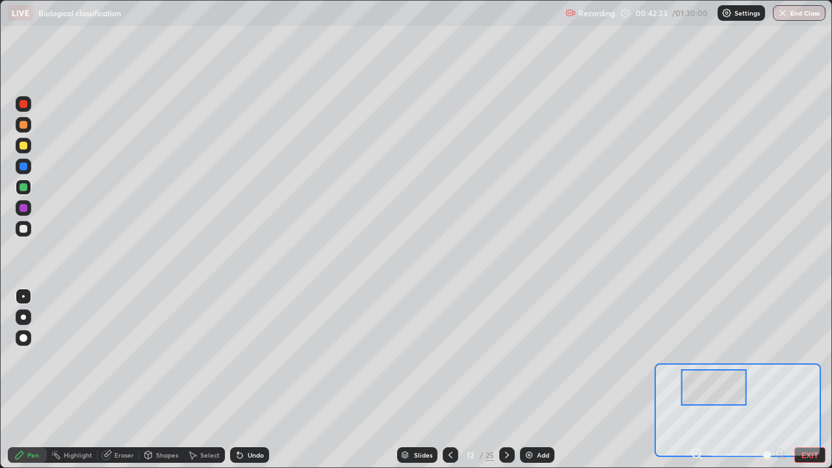
click at [23, 213] on div at bounding box center [24, 208] width 16 height 16
click at [26, 229] on div at bounding box center [24, 229] width 8 height 8
click at [449, 380] on icon at bounding box center [451, 455] width 4 height 7
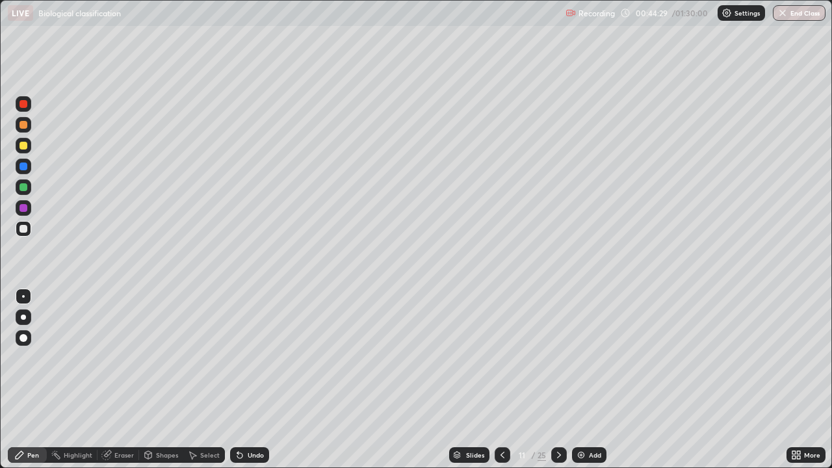
click at [28, 145] on div at bounding box center [24, 146] width 16 height 16
click at [558, 380] on icon at bounding box center [559, 455] width 10 height 10
click at [24, 230] on div at bounding box center [24, 229] width 8 height 8
click at [27, 194] on div at bounding box center [24, 187] width 16 height 16
click at [123, 380] on div "Eraser" at bounding box center [119, 455] width 42 height 16
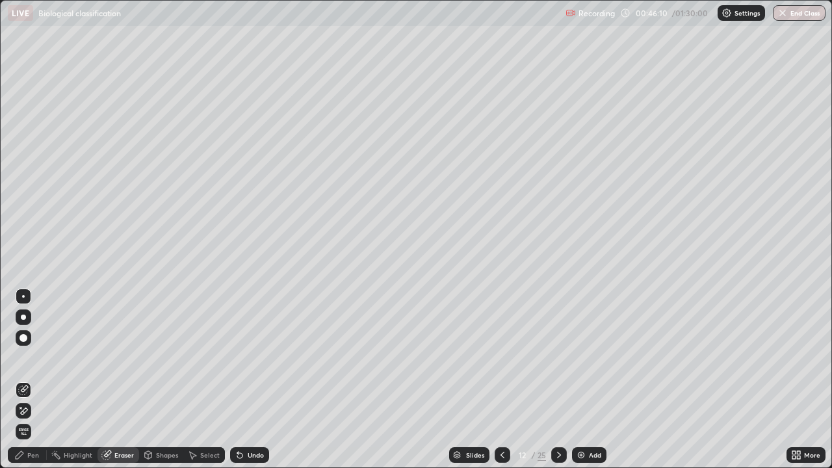
click at [27, 380] on div "Pen" at bounding box center [27, 455] width 39 height 16
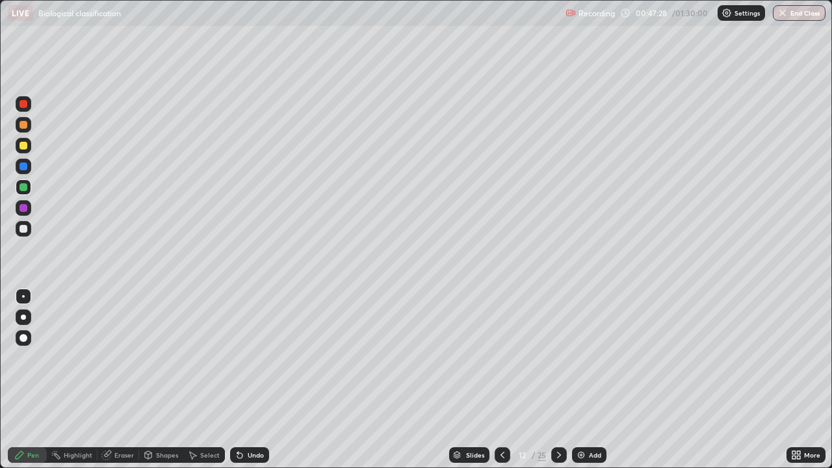
click at [250, 380] on div "Undo" at bounding box center [256, 455] width 16 height 7
click at [23, 231] on div at bounding box center [24, 229] width 8 height 8
click at [799, 380] on icon at bounding box center [798, 452] width 3 height 3
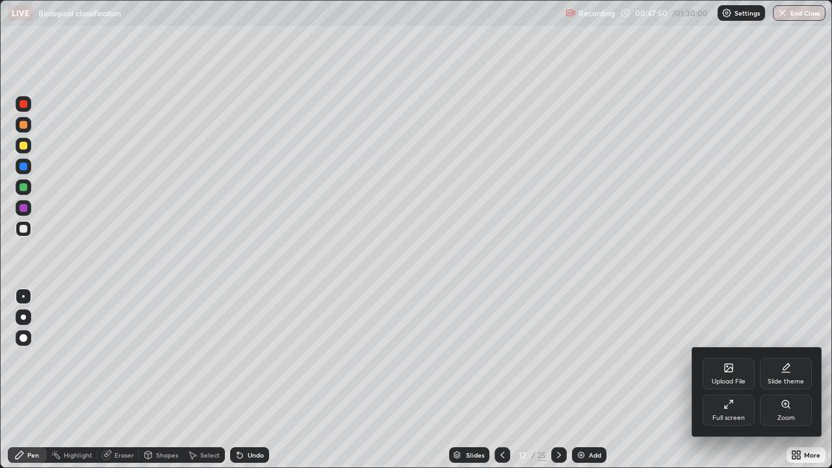
click at [735, 380] on div "Full screen" at bounding box center [729, 410] width 52 height 31
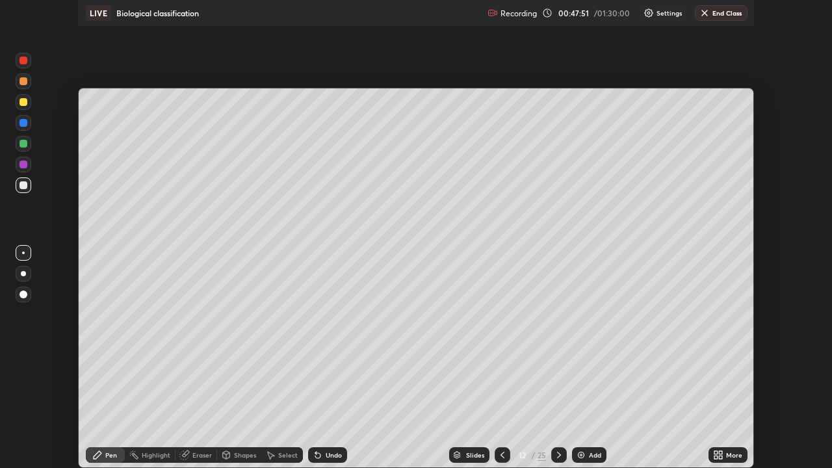
scroll to position [64645, 64193]
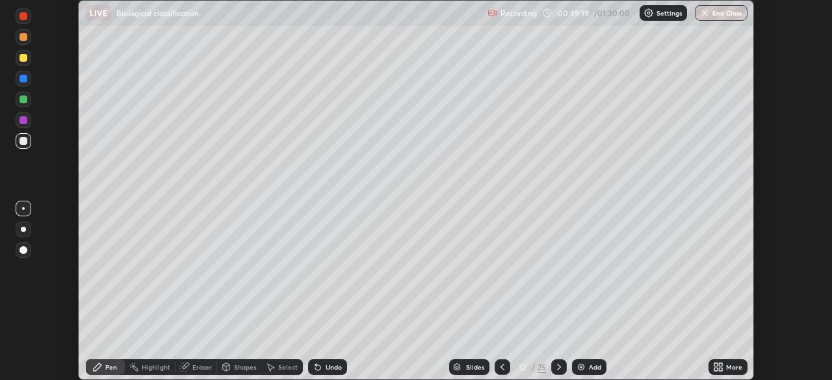
click at [720, 365] on icon at bounding box center [720, 364] width 3 height 3
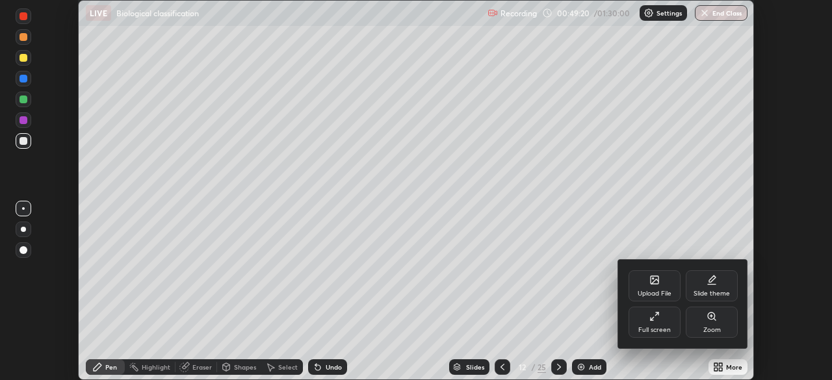
click at [668, 323] on div "Full screen" at bounding box center [655, 322] width 52 height 31
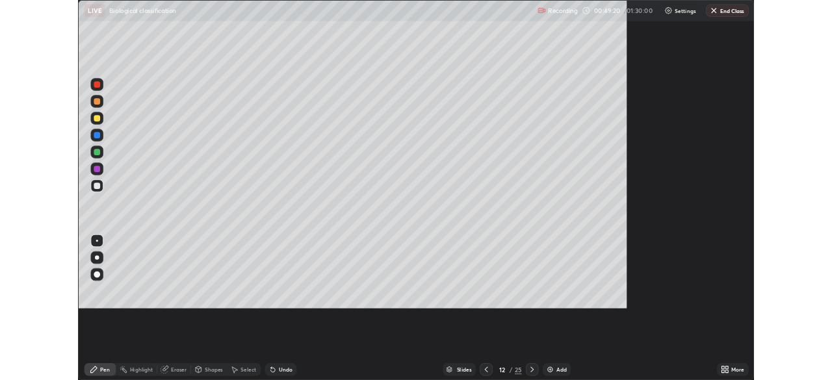
scroll to position [468, 832]
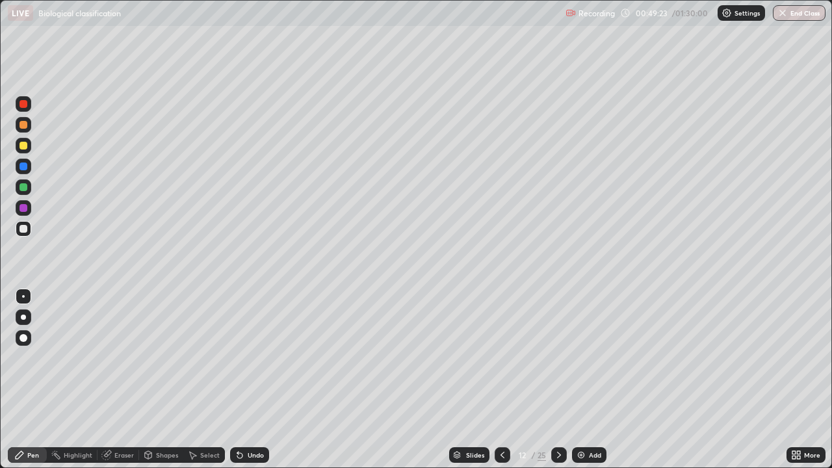
click at [248, 380] on div "Undo" at bounding box center [256, 455] width 16 height 7
click at [250, 380] on div "Undo" at bounding box center [256, 455] width 16 height 7
click at [249, 380] on div "Undo" at bounding box center [256, 455] width 16 height 7
click at [27, 189] on div at bounding box center [24, 187] width 8 height 8
click at [27, 215] on div at bounding box center [24, 208] width 16 height 16
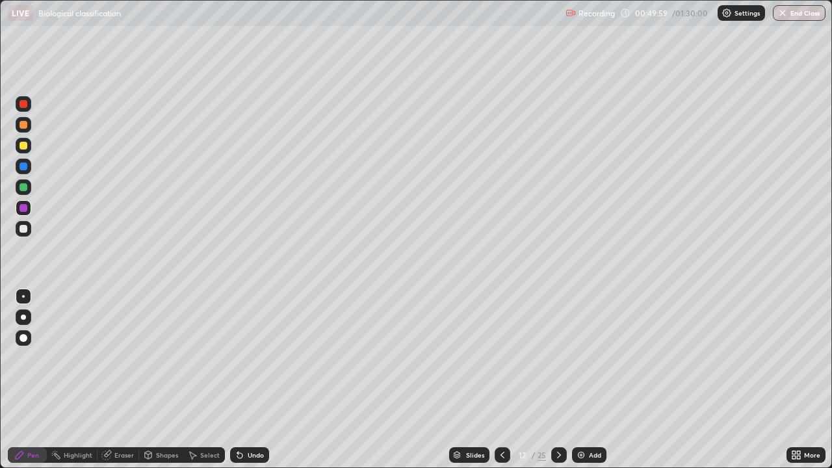
click at [257, 380] on div "Undo" at bounding box center [256, 455] width 16 height 7
click at [264, 380] on div "Undo" at bounding box center [249, 455] width 39 height 16
click at [23, 229] on div at bounding box center [24, 229] width 8 height 8
click at [23, 192] on div at bounding box center [24, 187] width 16 height 16
click at [21, 211] on div at bounding box center [24, 208] width 8 height 8
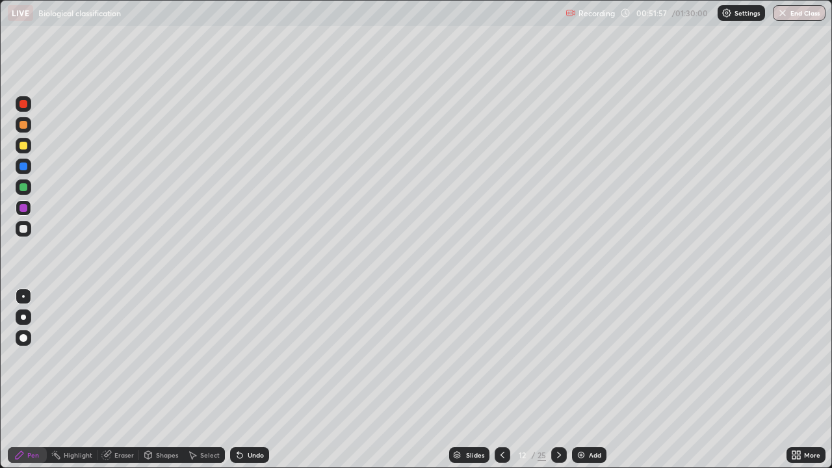
click at [29, 231] on div at bounding box center [24, 229] width 16 height 16
click at [24, 208] on div at bounding box center [24, 208] width 8 height 8
click at [23, 230] on div at bounding box center [24, 229] width 8 height 8
click at [23, 105] on div at bounding box center [24, 104] width 8 height 8
click at [251, 380] on div "Undo" at bounding box center [256, 455] width 16 height 7
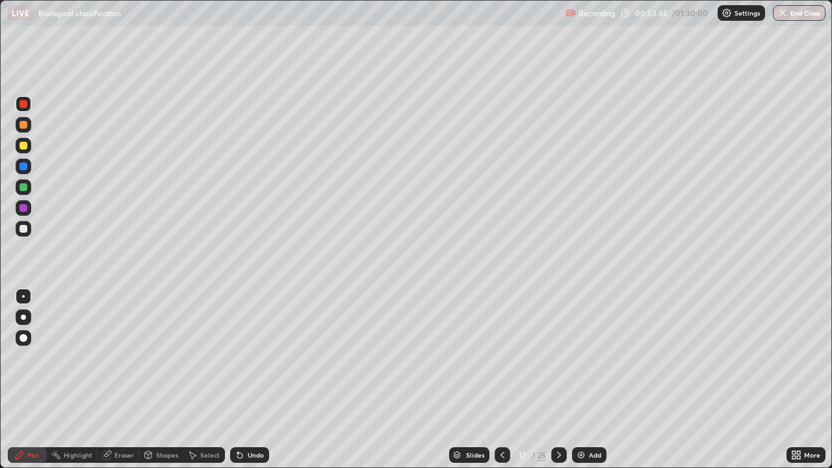
click at [258, 380] on div "Undo" at bounding box center [249, 455] width 39 height 16
click at [262, 380] on div "Undo" at bounding box center [249, 455] width 39 height 16
click at [265, 380] on div "Undo" at bounding box center [249, 455] width 39 height 16
click at [267, 380] on div "Undo" at bounding box center [249, 455] width 39 height 16
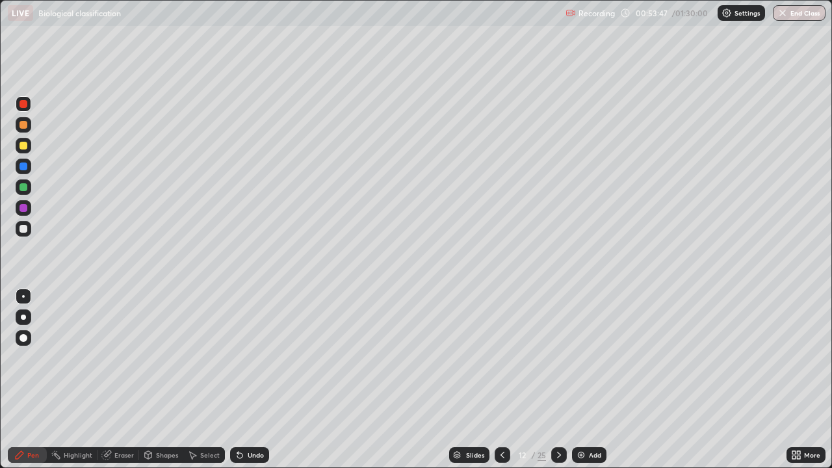
click at [265, 380] on div "Undo" at bounding box center [249, 455] width 39 height 16
click at [264, 380] on div "Undo" at bounding box center [249, 455] width 39 height 16
click at [21, 210] on div at bounding box center [24, 208] width 8 height 8
click at [21, 194] on div at bounding box center [24, 187] width 16 height 16
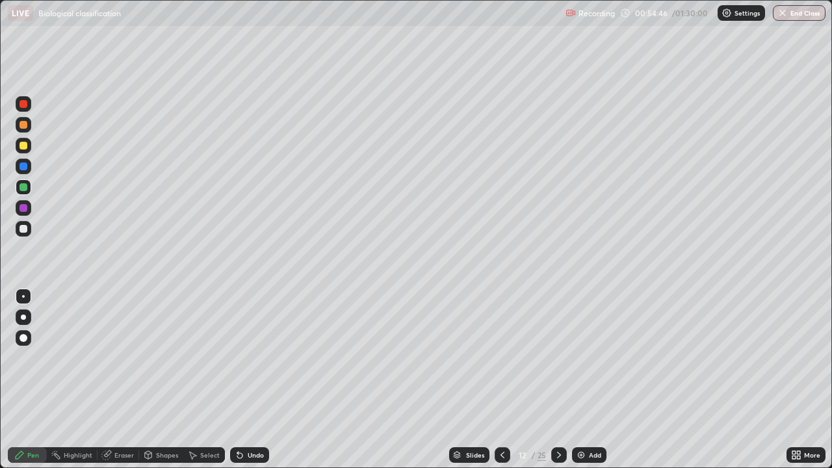
click at [250, 380] on div "Undo" at bounding box center [256, 455] width 16 height 7
click at [251, 380] on div "Undo" at bounding box center [256, 455] width 16 height 7
click at [252, 380] on div "Undo" at bounding box center [256, 455] width 16 height 7
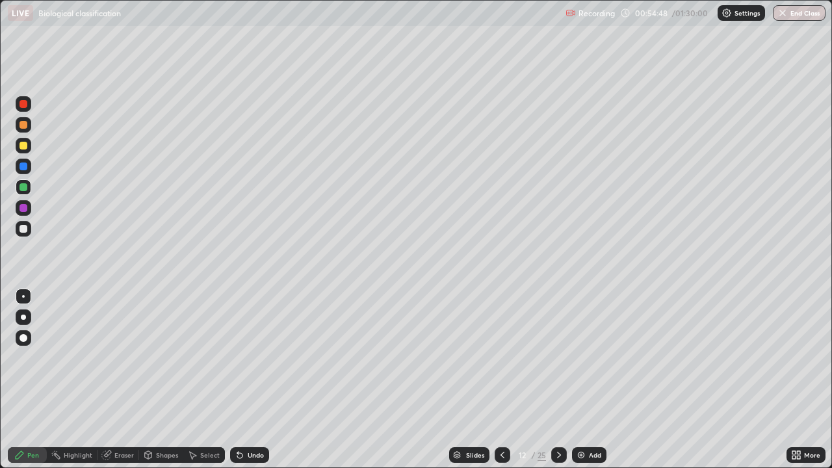
click at [252, 380] on div "Undo" at bounding box center [256, 455] width 16 height 7
click at [24, 104] on div at bounding box center [24, 104] width 8 height 8
click at [252, 380] on div "Undo" at bounding box center [249, 455] width 39 height 16
click at [124, 380] on div "Eraser" at bounding box center [124, 455] width 20 height 7
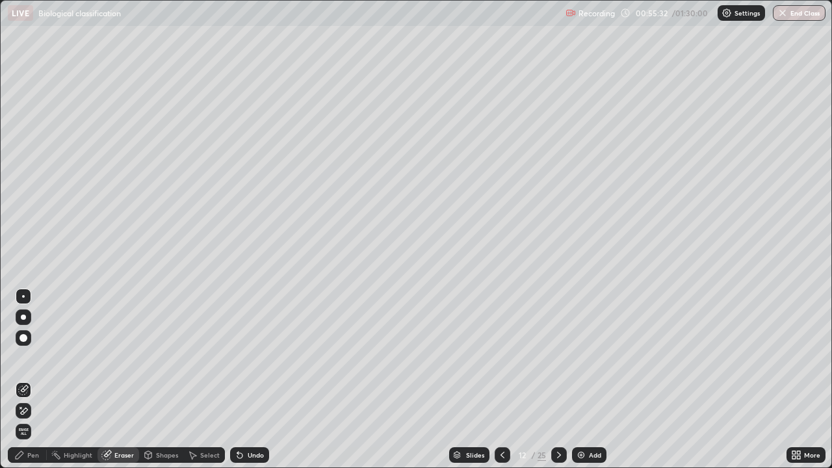
click at [23, 380] on icon at bounding box center [19, 455] width 10 height 10
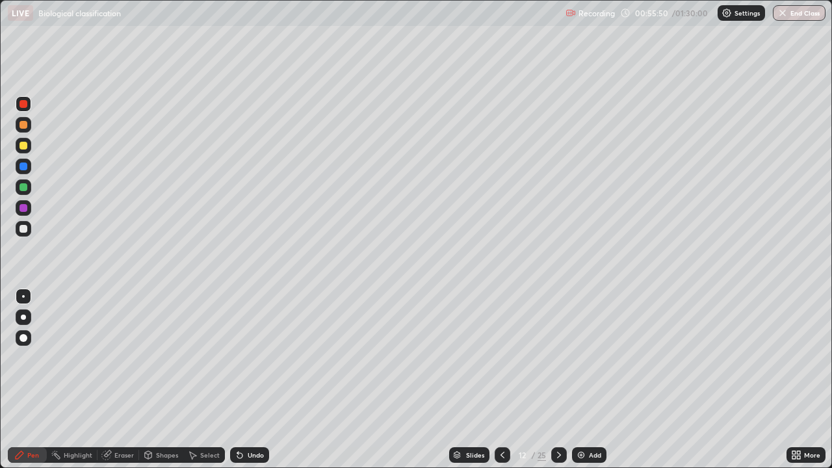
click at [556, 380] on icon at bounding box center [559, 455] width 10 height 10
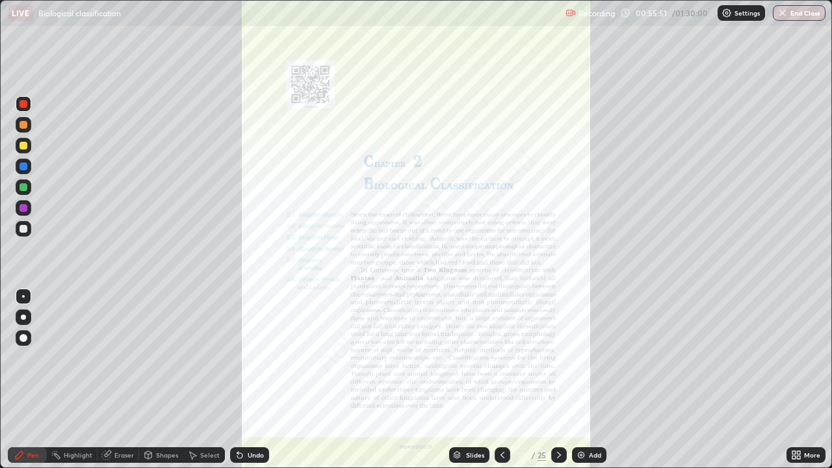
click at [501, 380] on icon at bounding box center [502, 455] width 10 height 10
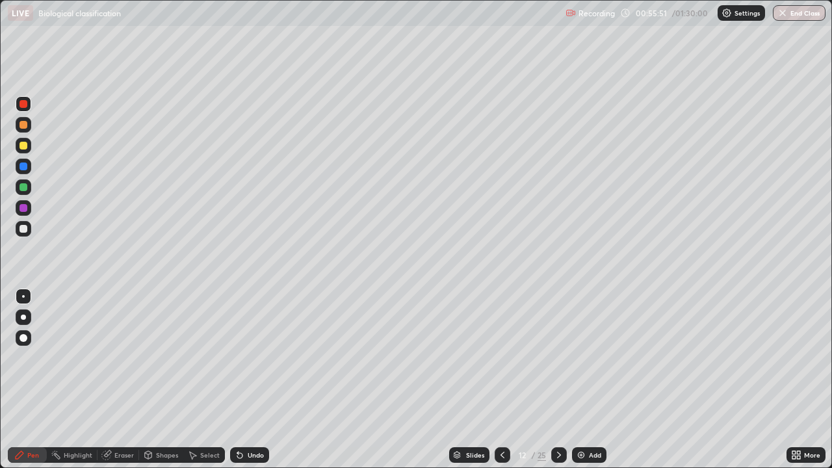
click at [584, 380] on img at bounding box center [581, 455] width 10 height 10
click at [29, 233] on div at bounding box center [24, 229] width 16 height 16
click at [501, 380] on icon at bounding box center [503, 455] width 4 height 7
click at [24, 230] on div at bounding box center [24, 229] width 8 height 8
click at [554, 380] on icon at bounding box center [559, 455] width 10 height 10
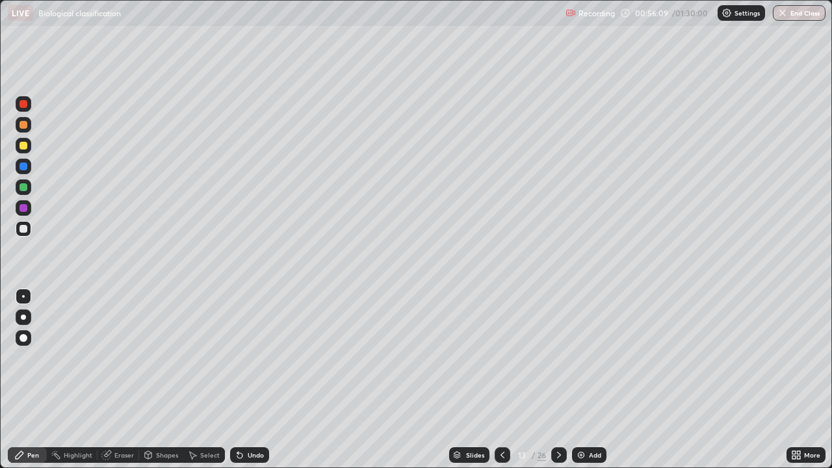
click at [24, 187] on div at bounding box center [24, 187] width 8 height 8
click at [248, 380] on div "Undo" at bounding box center [256, 455] width 16 height 7
click at [23, 210] on div at bounding box center [24, 208] width 8 height 8
click at [25, 231] on div at bounding box center [24, 229] width 8 height 8
click at [25, 192] on div at bounding box center [24, 187] width 16 height 16
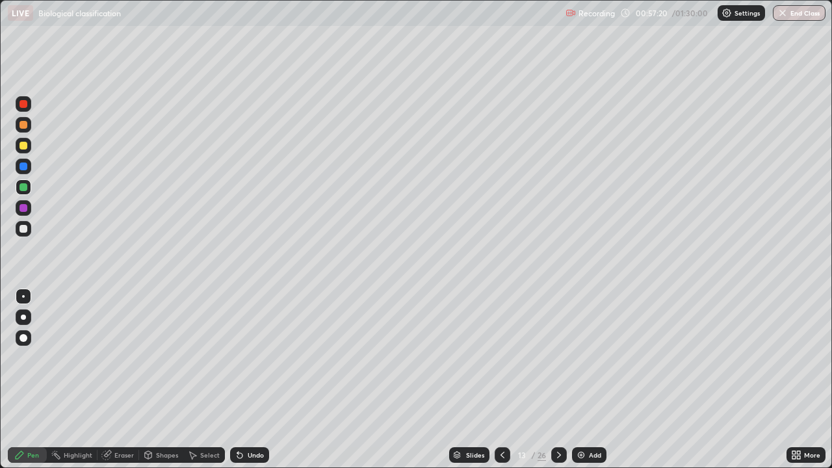
click at [26, 202] on div at bounding box center [24, 208] width 16 height 16
click at [24, 228] on div at bounding box center [24, 229] width 8 height 8
click at [23, 189] on div at bounding box center [24, 187] width 8 height 8
click at [27, 234] on div at bounding box center [24, 229] width 16 height 16
click at [253, 380] on div "Undo" at bounding box center [256, 455] width 16 height 7
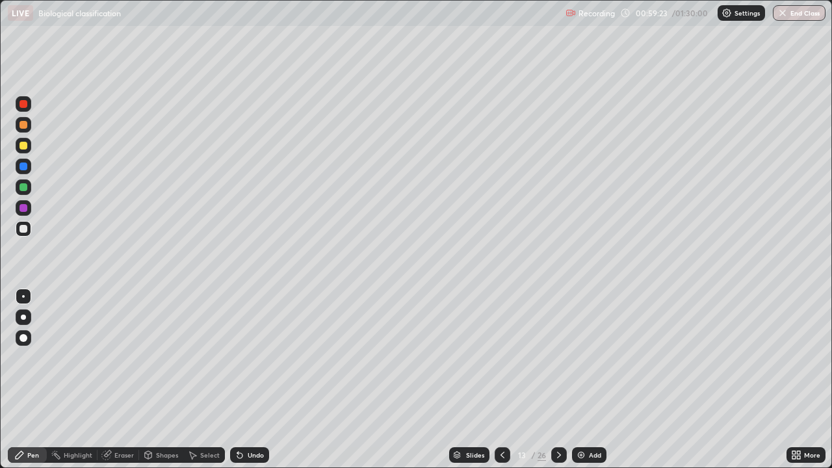
click at [25, 184] on div at bounding box center [24, 187] width 8 height 8
click at [30, 209] on div at bounding box center [24, 208] width 16 height 16
click at [31, 234] on div at bounding box center [24, 228] width 16 height 21
click at [29, 109] on div at bounding box center [24, 104] width 16 height 16
click at [248, 380] on div "Undo" at bounding box center [256, 455] width 16 height 7
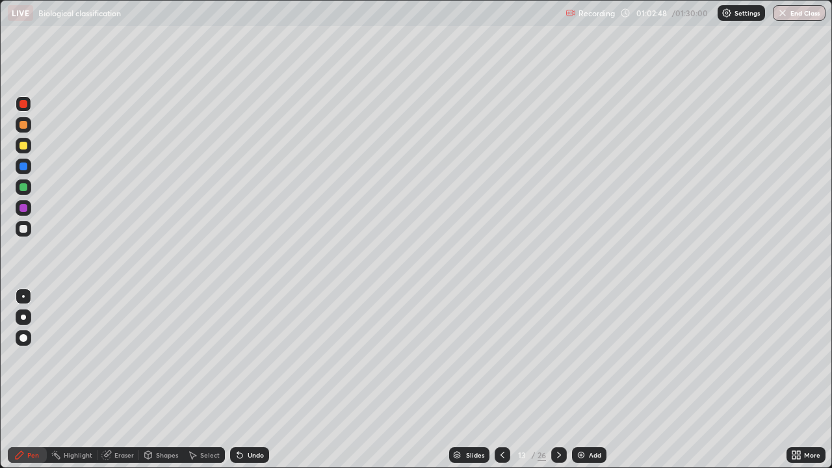
click at [244, 380] on div "Undo" at bounding box center [249, 455] width 39 height 16
click at [248, 380] on div "Undo" at bounding box center [256, 455] width 16 height 7
click at [243, 380] on div "Undo" at bounding box center [249, 455] width 39 height 16
click at [237, 380] on icon at bounding box center [237, 452] width 1 height 1
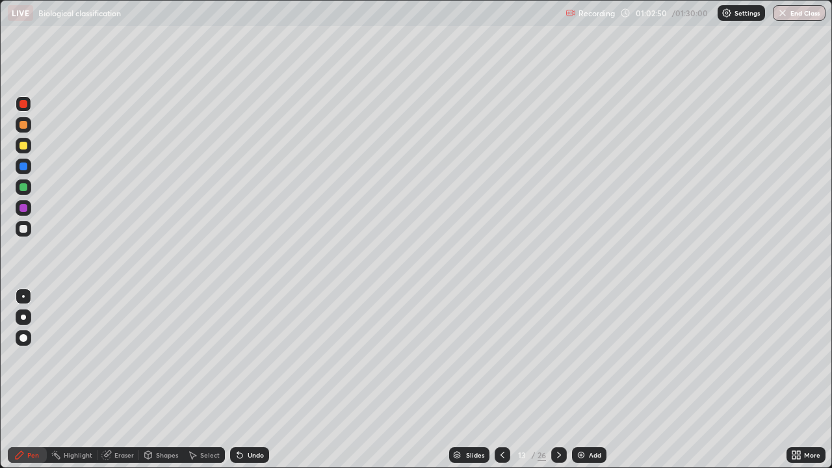
click at [241, 380] on icon at bounding box center [240, 455] width 10 height 10
click at [242, 380] on icon at bounding box center [240, 455] width 10 height 10
click at [237, 380] on icon at bounding box center [237, 452] width 1 height 1
click at [558, 380] on icon at bounding box center [559, 455] width 10 height 10
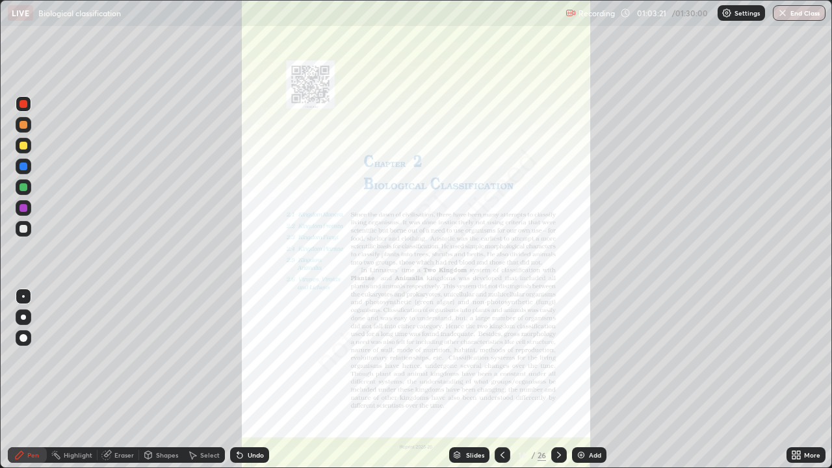
click at [501, 380] on icon at bounding box center [502, 455] width 10 height 10
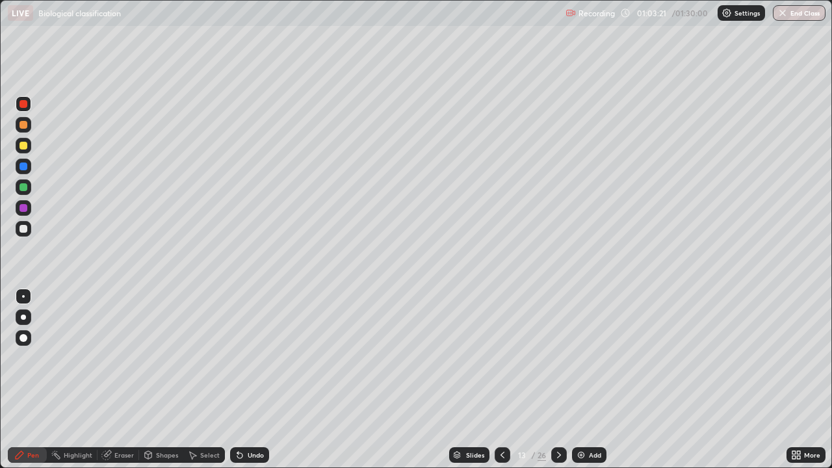
click at [578, 380] on img at bounding box center [581, 455] width 10 height 10
click at [559, 380] on icon at bounding box center [559, 455] width 10 height 10
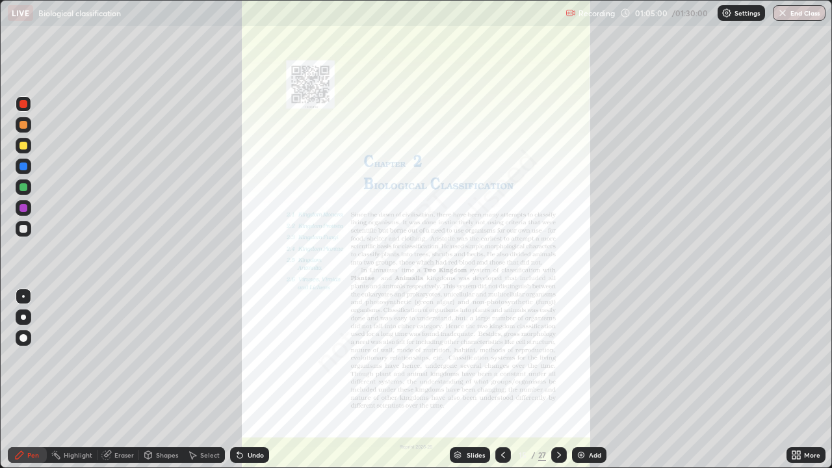
click at [501, 380] on icon at bounding box center [503, 455] width 10 height 10
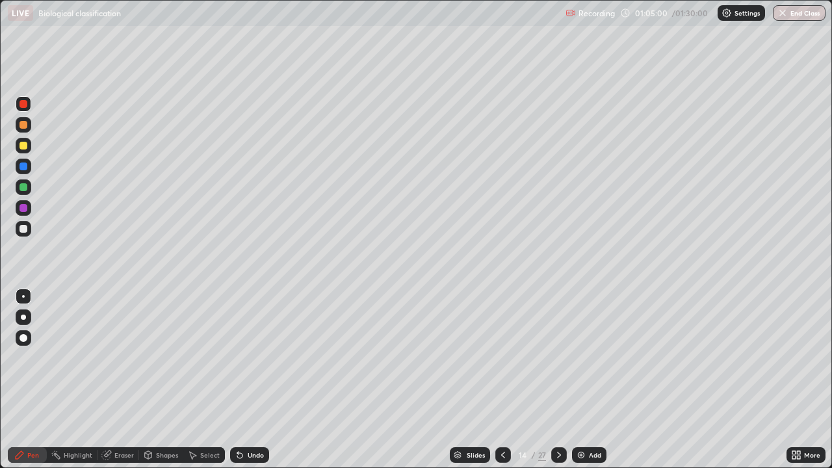
click at [586, 380] on div "Add" at bounding box center [589, 455] width 34 height 16
click at [25, 187] on div at bounding box center [24, 187] width 8 height 8
click at [258, 380] on div "Undo" at bounding box center [249, 455] width 39 height 16
click at [262, 380] on div "Undo" at bounding box center [256, 455] width 16 height 7
click at [256, 380] on div "Undo" at bounding box center [256, 455] width 16 height 7
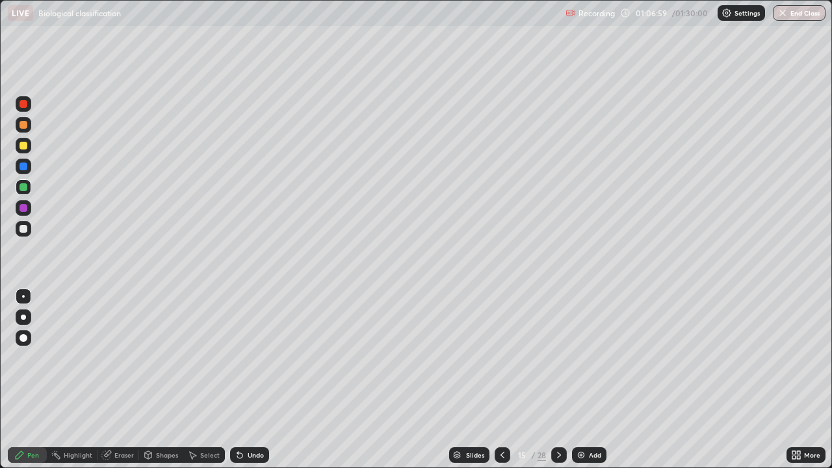
click at [253, 380] on div "Undo" at bounding box center [256, 455] width 16 height 7
click at [558, 380] on icon at bounding box center [559, 455] width 10 height 10
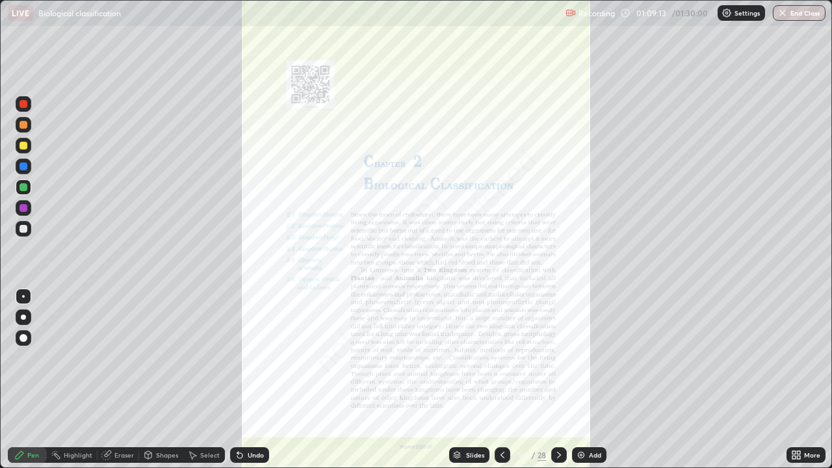
click at [501, 380] on icon at bounding box center [502, 455] width 10 height 10
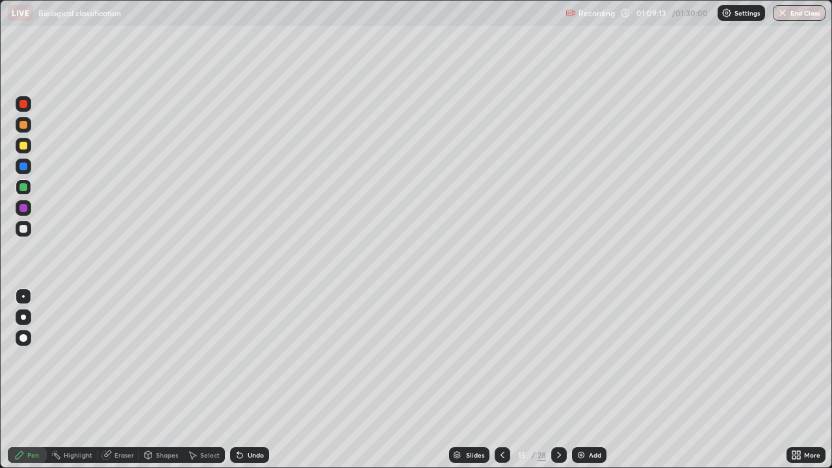
click at [590, 380] on div "Add" at bounding box center [589, 455] width 34 height 16
click at [23, 149] on div at bounding box center [24, 146] width 8 height 8
click at [250, 380] on div "Undo" at bounding box center [256, 455] width 16 height 7
click at [248, 380] on div "Undo" at bounding box center [256, 455] width 16 height 7
click at [244, 380] on div "Undo" at bounding box center [249, 455] width 39 height 16
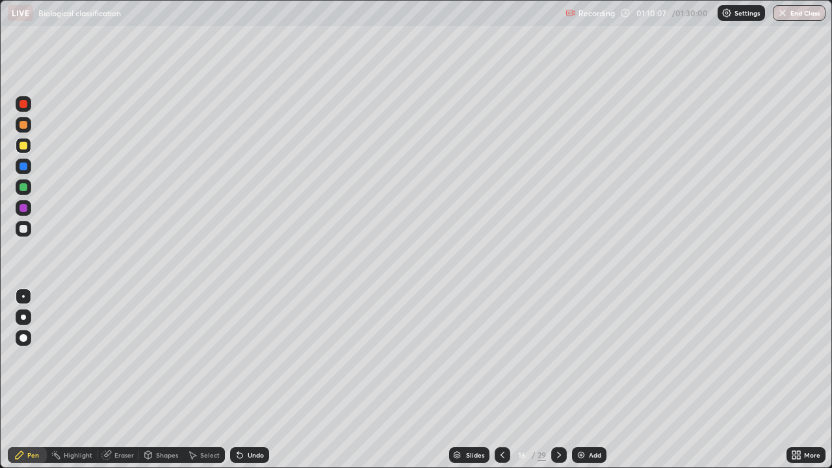
click at [256, 380] on div "Undo" at bounding box center [256, 455] width 16 height 7
click at [251, 380] on div "Undo" at bounding box center [256, 455] width 16 height 7
click at [24, 230] on div at bounding box center [24, 229] width 8 height 8
click at [24, 146] on div at bounding box center [24, 146] width 8 height 8
click at [253, 380] on div "Undo" at bounding box center [256, 455] width 16 height 7
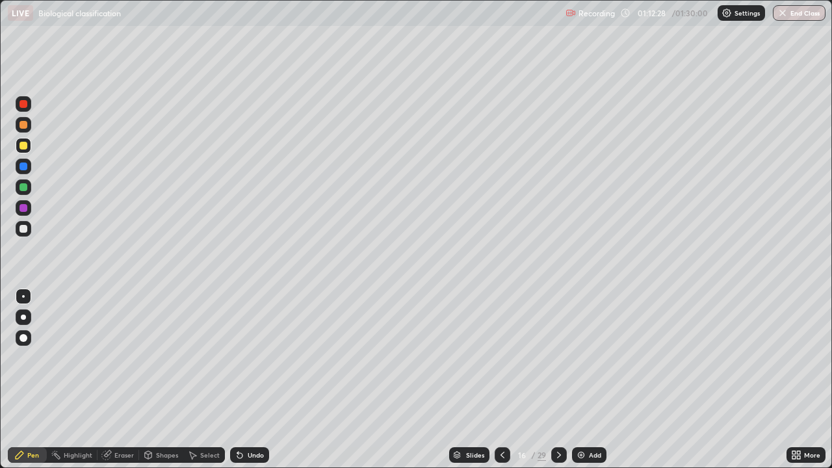
click at [558, 380] on icon at bounding box center [559, 455] width 10 height 10
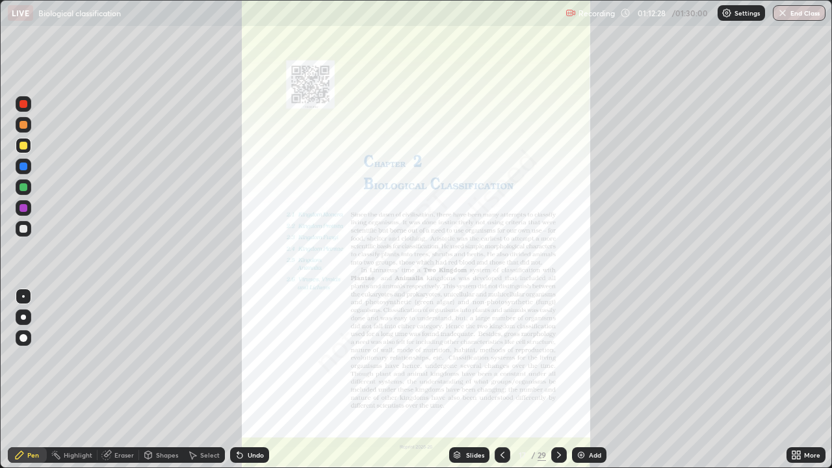
click at [501, 380] on icon at bounding box center [503, 455] width 4 height 7
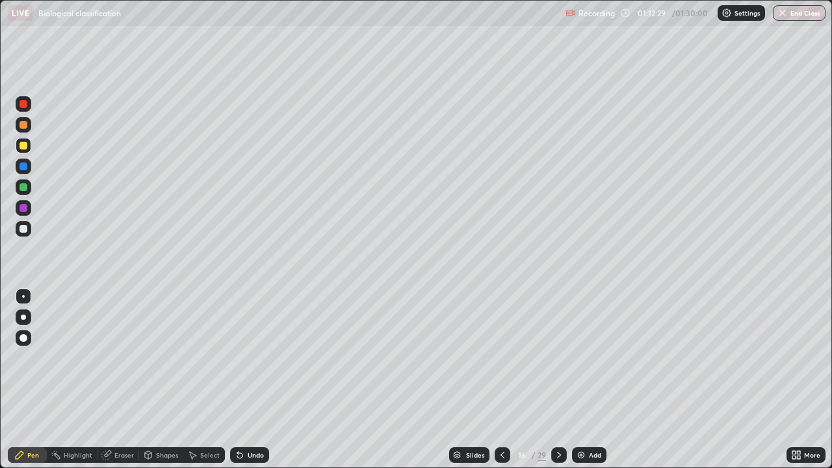
click at [580, 380] on img at bounding box center [581, 455] width 10 height 10
click at [24, 210] on div at bounding box center [24, 208] width 8 height 8
click at [23, 232] on div at bounding box center [24, 229] width 8 height 8
click at [25, 148] on div at bounding box center [24, 146] width 8 height 8
click at [24, 209] on div at bounding box center [24, 208] width 8 height 8
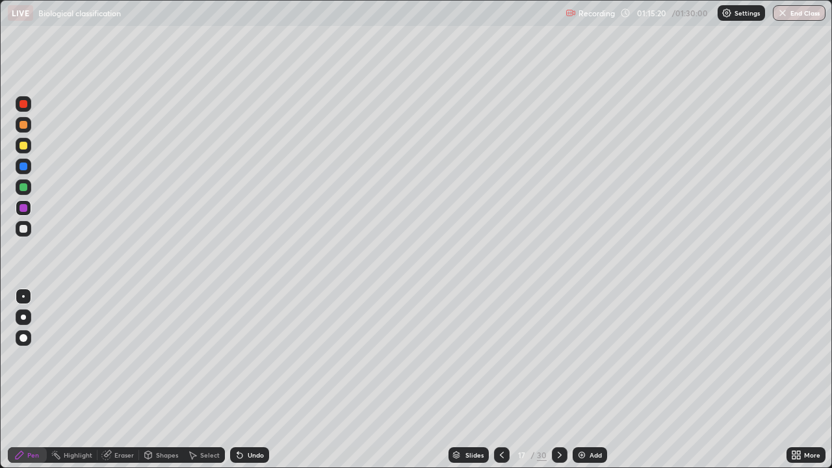
click at [24, 231] on div at bounding box center [24, 229] width 8 height 8
click at [23, 211] on div at bounding box center [24, 208] width 8 height 8
click at [21, 228] on div at bounding box center [24, 229] width 8 height 8
click at [793, 380] on icon at bounding box center [794, 452] width 3 height 3
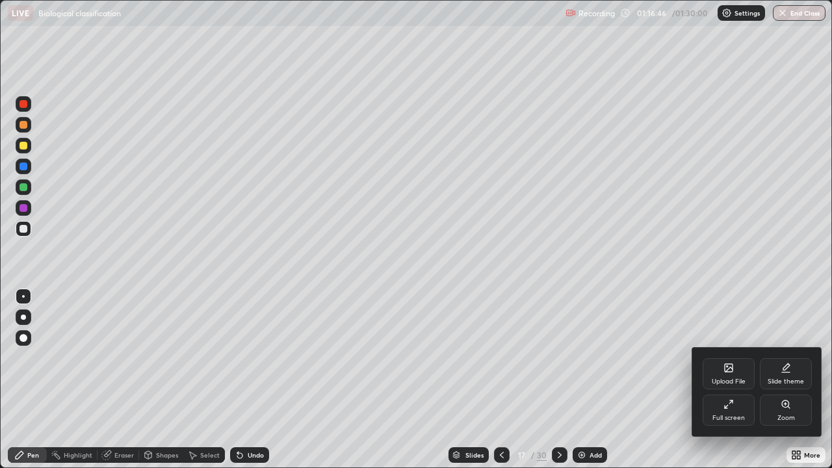
click at [731, 380] on icon at bounding box center [731, 402] width 3 height 3
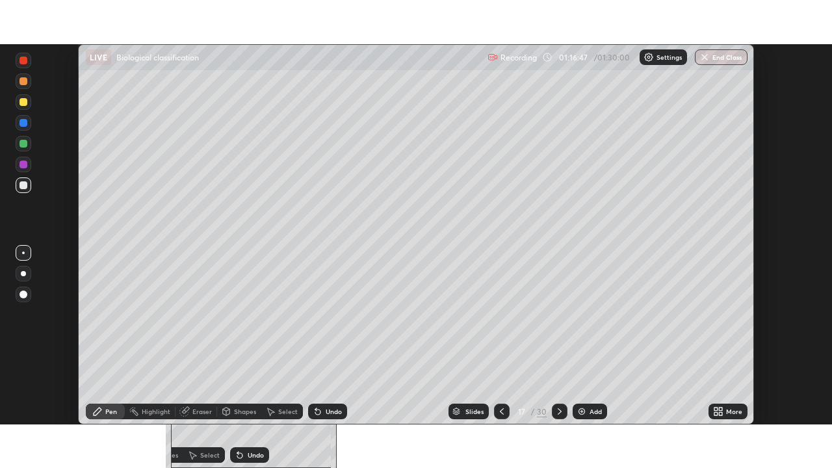
scroll to position [64645, 64193]
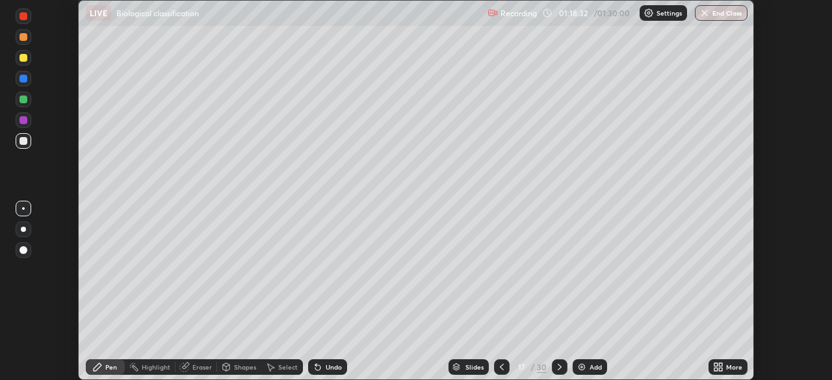
click at [722, 363] on icon at bounding box center [720, 364] width 3 height 3
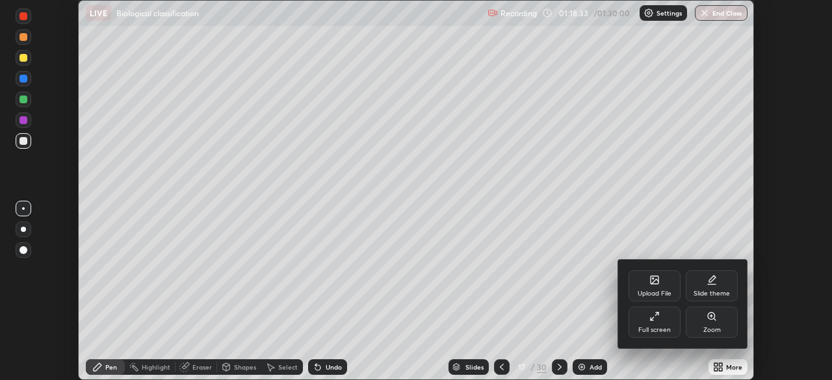
click at [645, 324] on div "Full screen" at bounding box center [655, 322] width 52 height 31
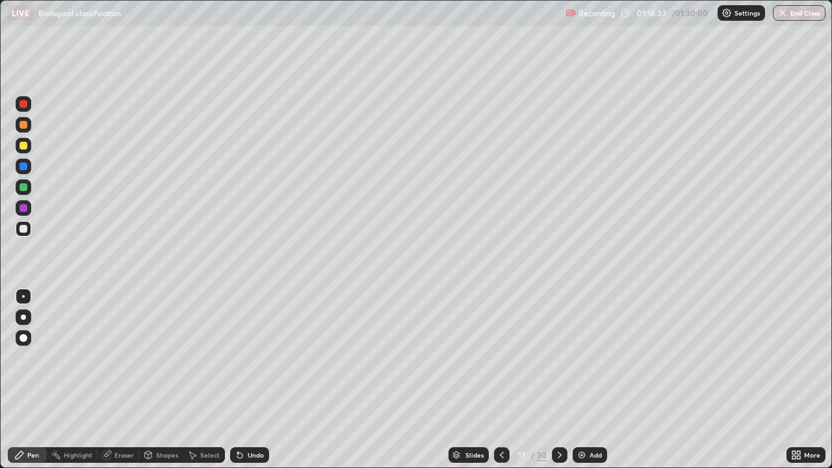
scroll to position [468, 832]
click at [121, 380] on div "Eraser" at bounding box center [124, 455] width 20 height 7
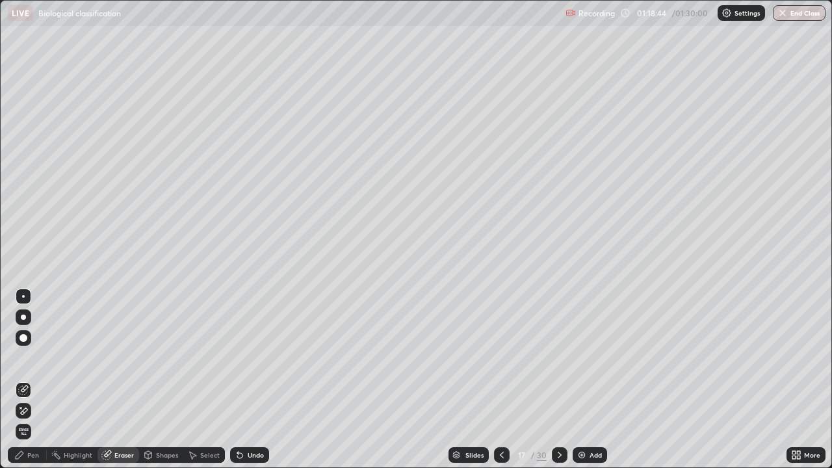
click at [24, 380] on icon at bounding box center [19, 455] width 10 height 10
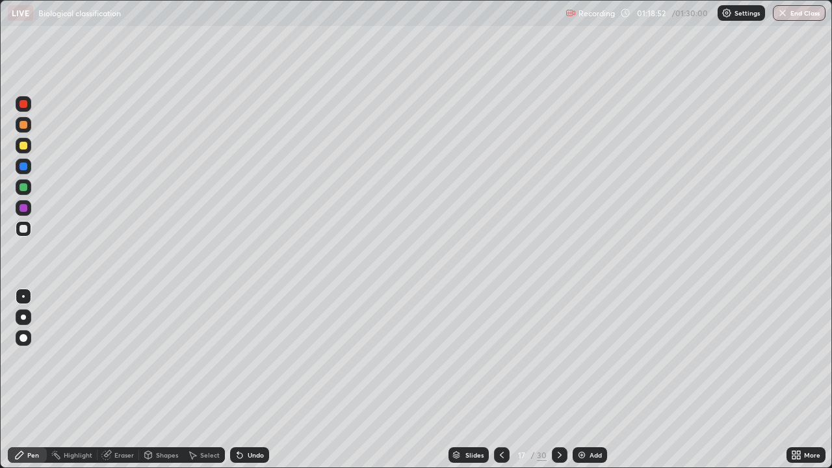
click at [585, 380] on img at bounding box center [582, 455] width 10 height 10
click at [20, 205] on div at bounding box center [24, 208] width 8 height 8
click at [25, 143] on div at bounding box center [24, 146] width 8 height 8
click at [26, 125] on div at bounding box center [24, 125] width 8 height 8
click at [26, 109] on div at bounding box center [24, 104] width 16 height 16
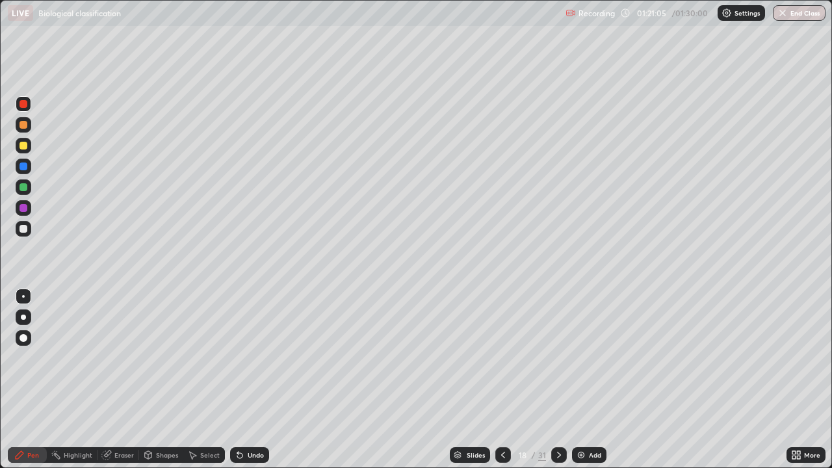
click at [263, 380] on div "Undo" at bounding box center [249, 455] width 39 height 16
click at [261, 380] on div "Undo" at bounding box center [256, 455] width 16 height 7
click at [263, 380] on div "Undo" at bounding box center [249, 455] width 39 height 16
click at [262, 380] on div "Undo" at bounding box center [249, 455] width 39 height 16
click at [263, 380] on div "Undo" at bounding box center [249, 455] width 39 height 16
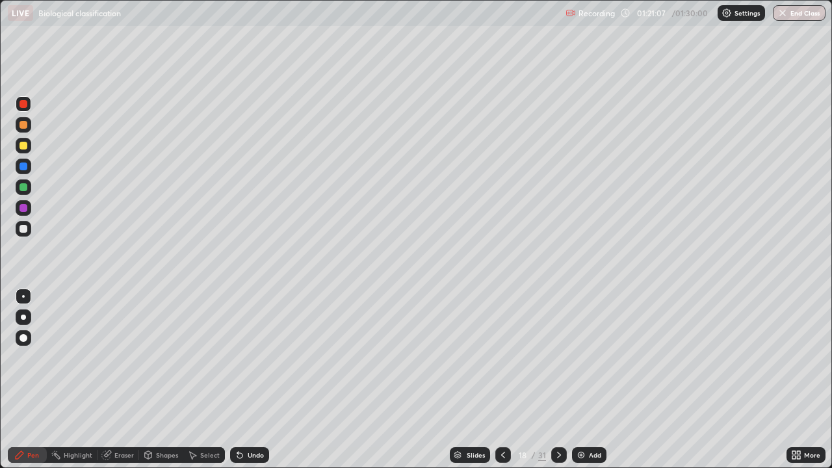
click at [265, 380] on div "Undo" at bounding box center [249, 455] width 39 height 16
click at [252, 380] on div "Undo" at bounding box center [256, 455] width 16 height 7
click at [265, 380] on div "Undo" at bounding box center [249, 455] width 39 height 16
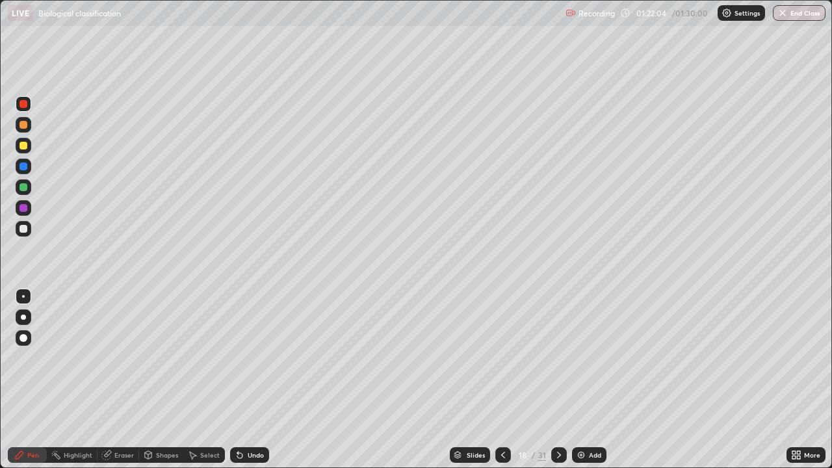
click at [266, 380] on div "Undo" at bounding box center [249, 455] width 39 height 16
click at [554, 380] on div at bounding box center [559, 455] width 16 height 16
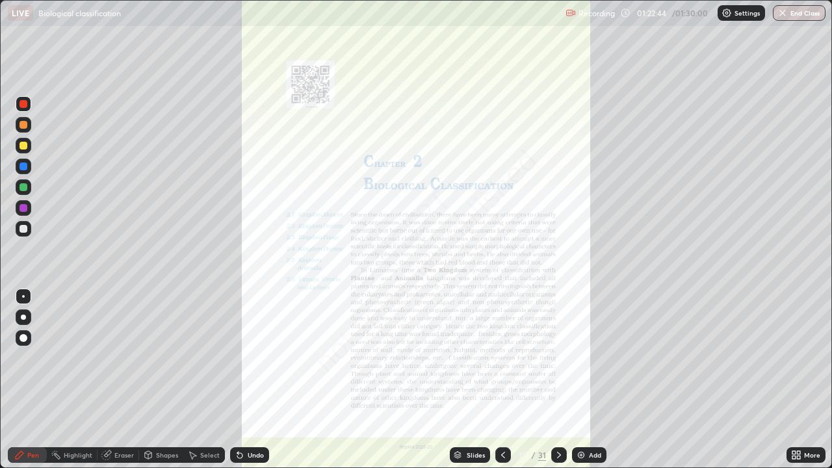
click at [503, 380] on icon at bounding box center [503, 455] width 10 height 10
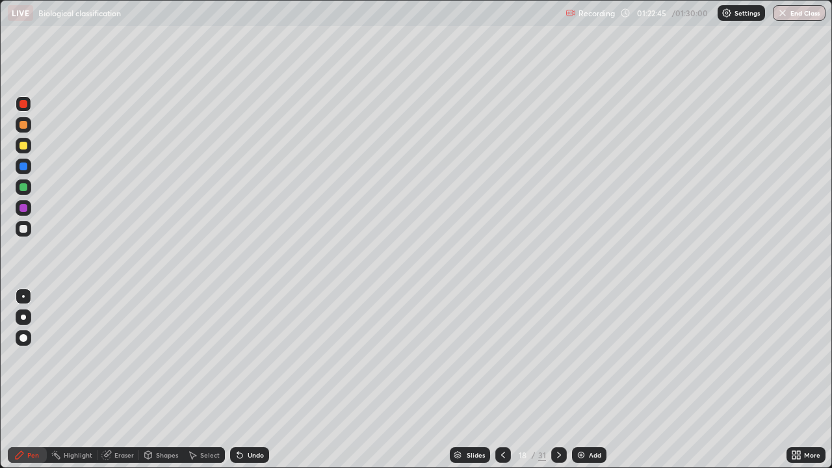
click at [585, 380] on img at bounding box center [581, 455] width 10 height 10
click at [23, 141] on div at bounding box center [24, 146] width 16 height 16
click at [261, 380] on div "Undo" at bounding box center [256, 455] width 16 height 7
click at [253, 380] on div "Undo" at bounding box center [256, 455] width 16 height 7
click at [252, 380] on div "Undo" at bounding box center [256, 455] width 16 height 7
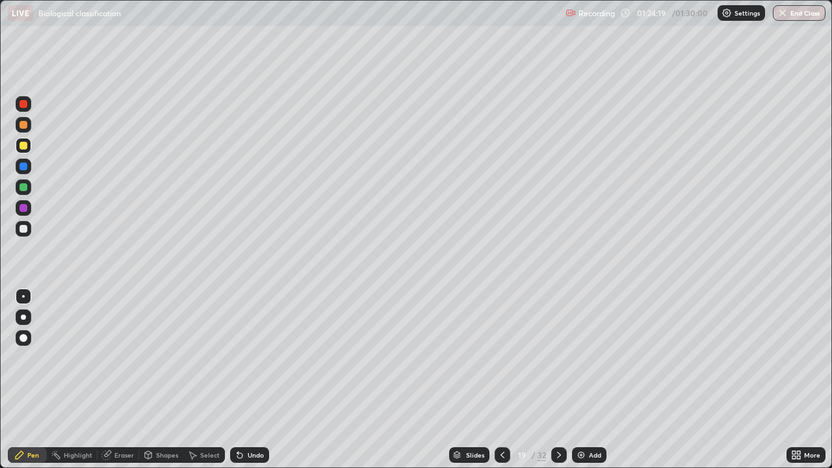
click at [248, 380] on div "Undo" at bounding box center [249, 455] width 39 height 16
click at [248, 380] on div "Undo" at bounding box center [256, 455] width 16 height 7
click at [244, 380] on div "Undo" at bounding box center [249, 455] width 39 height 16
click at [266, 380] on div "Undo" at bounding box center [249, 455] width 39 height 16
click at [786, 14] on img "button" at bounding box center [783, 13] width 10 height 10
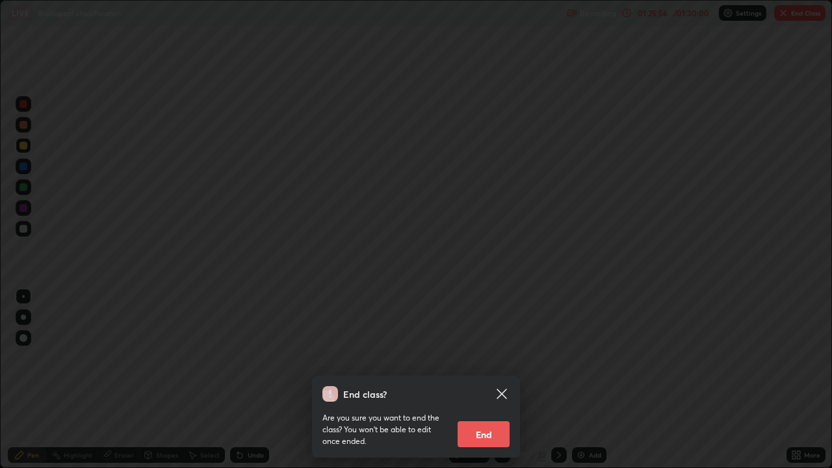
click at [499, 380] on button "End" at bounding box center [484, 434] width 52 height 26
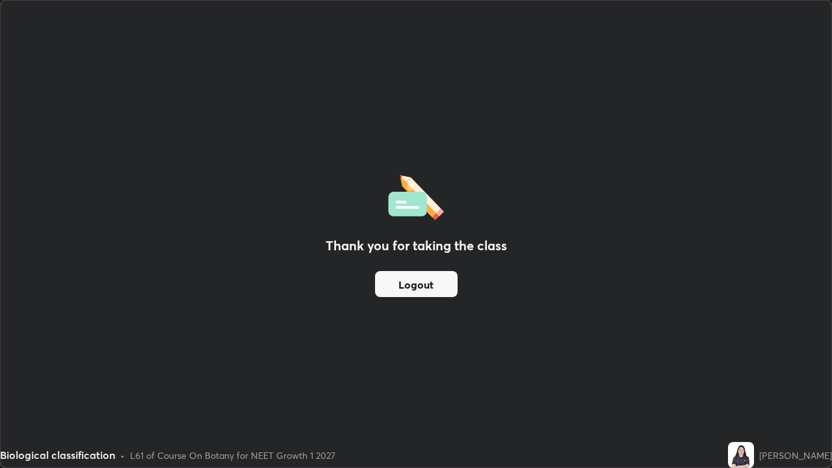
click at [447, 289] on button "Logout" at bounding box center [416, 284] width 83 height 26
click at [442, 285] on button "Logout" at bounding box center [416, 284] width 83 height 26
click at [440, 284] on button "Logout" at bounding box center [416, 284] width 83 height 26
